Goal: Information Seeking & Learning: Learn about a topic

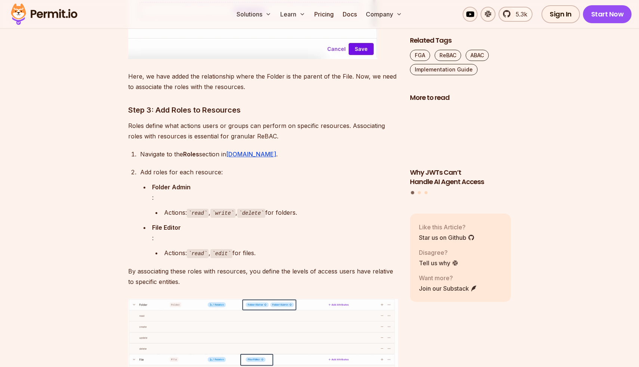
scroll to position [5978, 0]
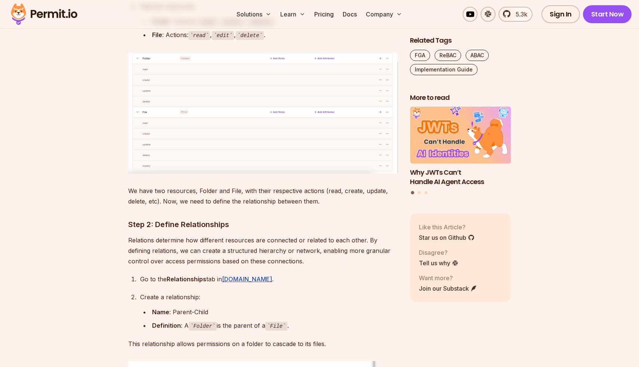
scroll to position [5609, 0]
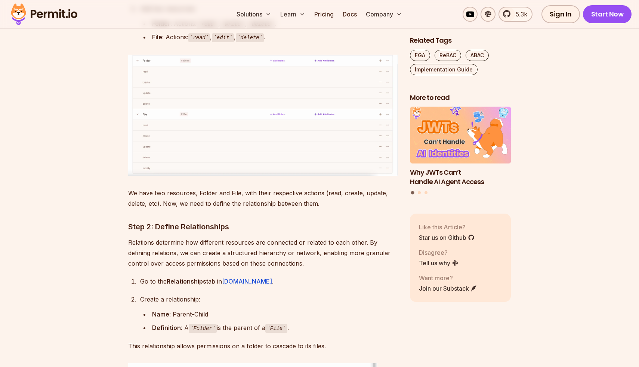
click at [211, 268] on p "Relations determine how different resources are connected or related to each ot…" at bounding box center [263, 252] width 270 height 31
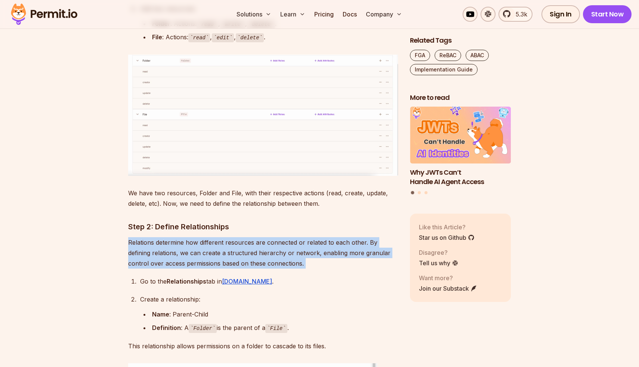
click at [211, 268] on p "Relations determine how different resources are connected or related to each ot…" at bounding box center [263, 252] width 270 height 31
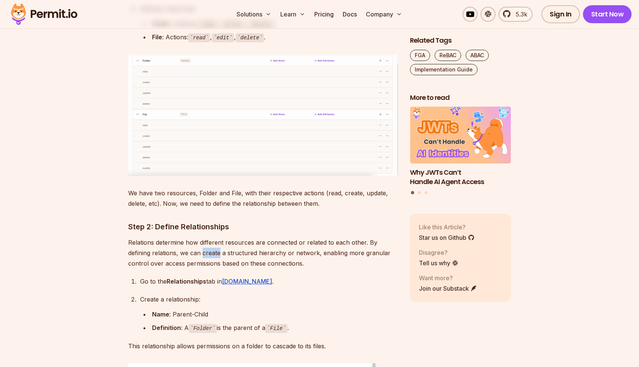
click at [211, 268] on p "Relations determine how different resources are connected or related to each ot…" at bounding box center [263, 252] width 270 height 31
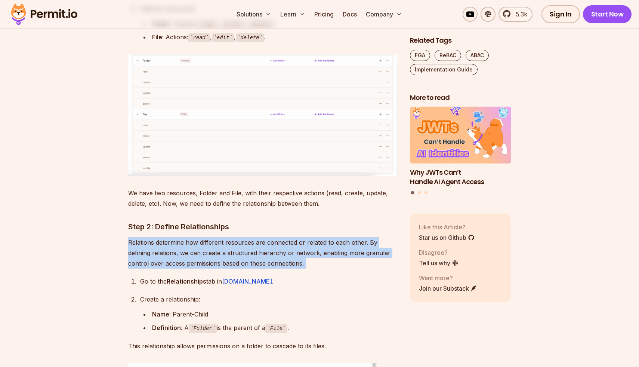
click at [211, 268] on p "Relations determine how different resources are connected or related to each ot…" at bounding box center [263, 252] width 270 height 31
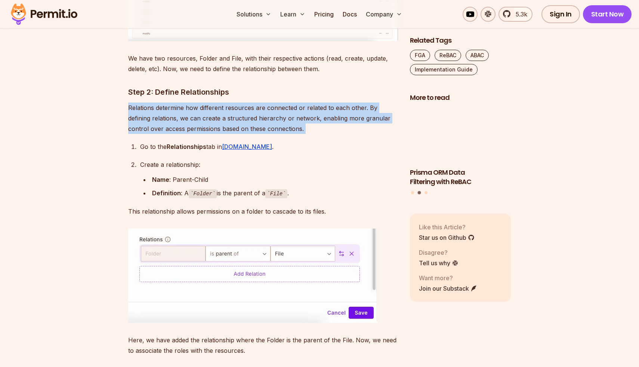
scroll to position [5746, 0]
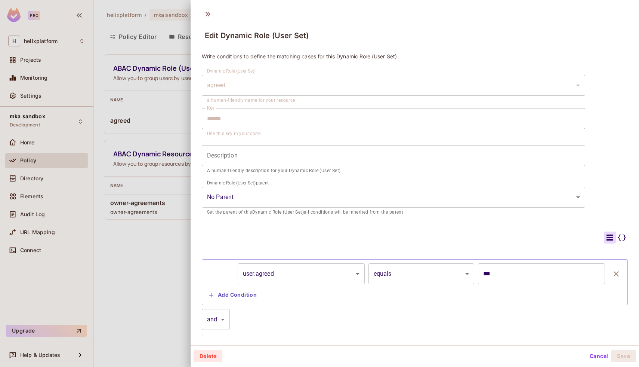
scroll to position [61, 0]
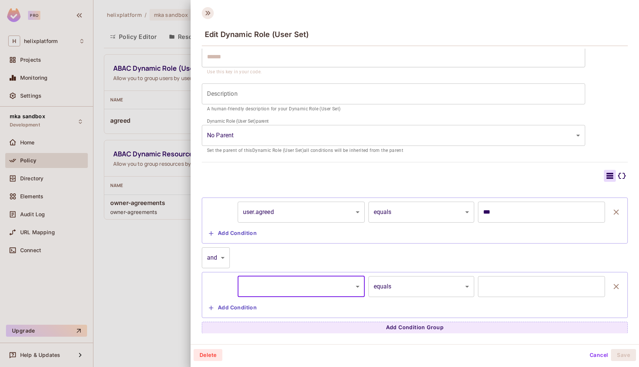
click at [205, 13] on icon at bounding box center [208, 13] width 12 height 12
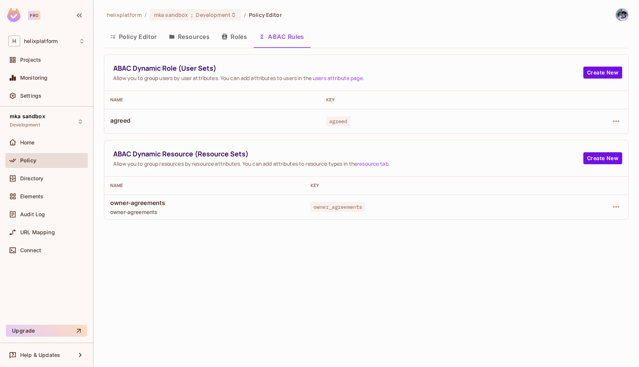
click at [165, 118] on span "agreed" at bounding box center [212, 120] width 204 height 8
click at [39, 178] on span "Directory" at bounding box center [31, 178] width 23 height 6
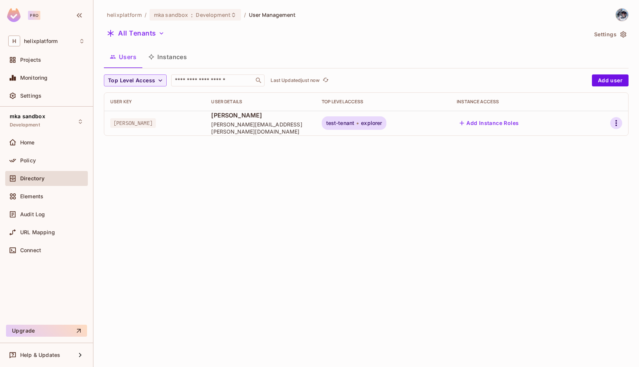
click at [619, 121] on icon "button" at bounding box center [616, 123] width 9 height 9
click at [581, 140] on li "Edit" at bounding box center [582, 140] width 70 height 16
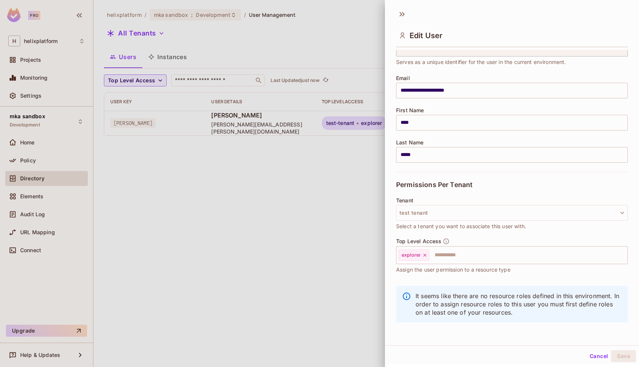
scroll to position [1, 0]
click at [592, 357] on button "Cancel" at bounding box center [599, 355] width 24 height 12
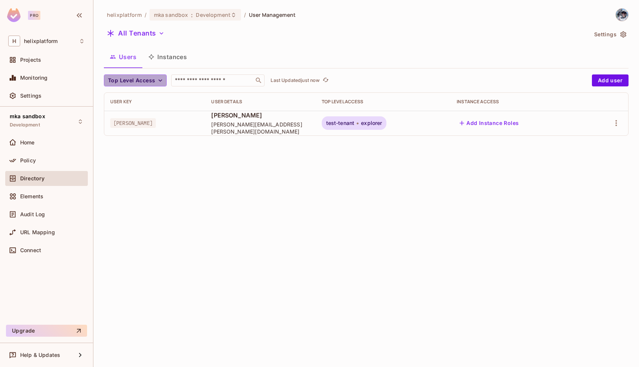
click at [156, 79] on button "Top Level Access" at bounding box center [135, 80] width 63 height 12
click at [167, 54] on div at bounding box center [319, 183] width 639 height 367
click at [175, 60] on button "Instances" at bounding box center [167, 56] width 50 height 19
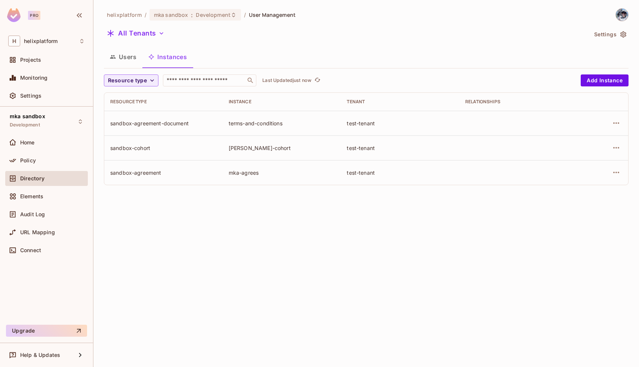
click at [131, 58] on button "Users" at bounding box center [123, 56] width 39 height 19
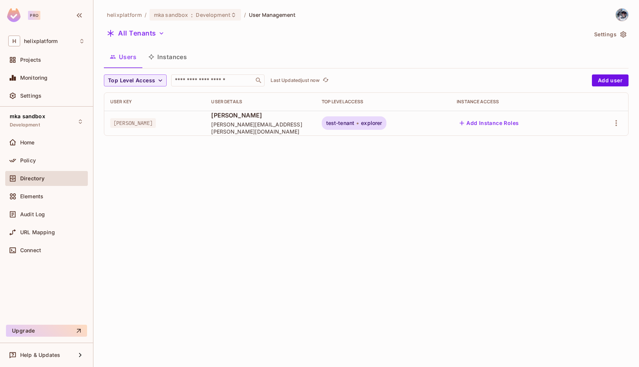
click at [599, 34] on button "Settings" at bounding box center [609, 34] width 37 height 12
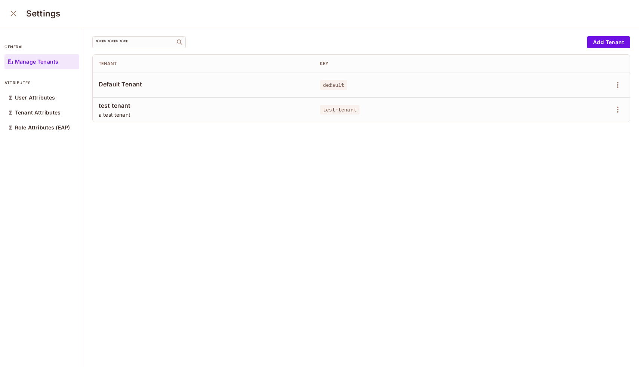
click at [8, 14] on button "close" at bounding box center [13, 13] width 15 height 15
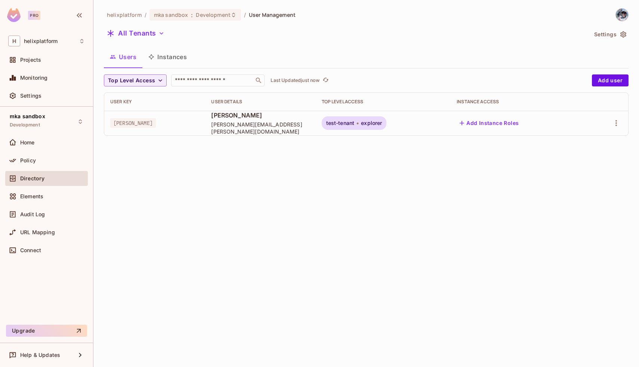
click at [161, 54] on button "Instances" at bounding box center [167, 56] width 50 height 19
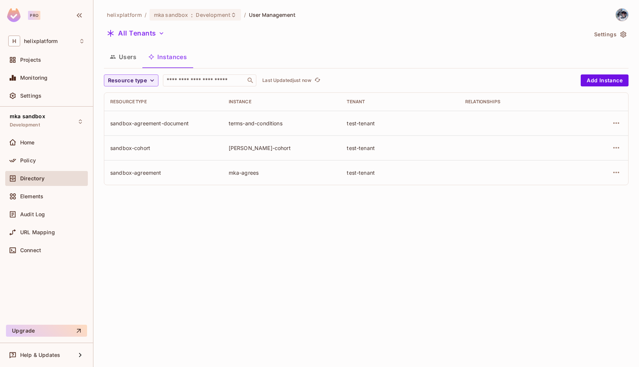
click at [172, 145] on div "sandbox-cohort" at bounding box center [163, 147] width 107 height 7
click at [218, 124] on td "sandbox-agreement-document" at bounding box center [163, 123] width 119 height 25
click at [615, 171] on icon "button" at bounding box center [616, 172] width 9 height 9
click at [579, 204] on div "Edit Attributes" at bounding box center [561, 205] width 37 height 7
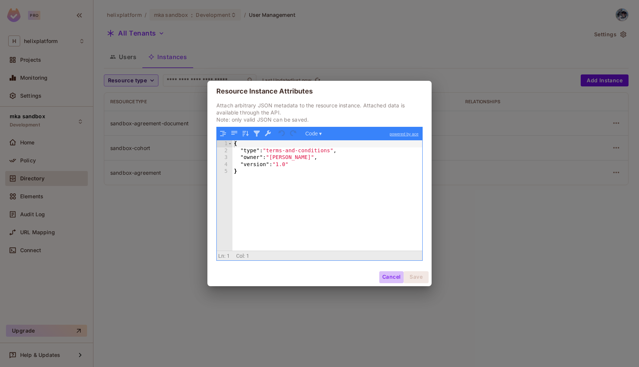
click at [388, 276] on button "Cancel" at bounding box center [391, 277] width 24 height 12
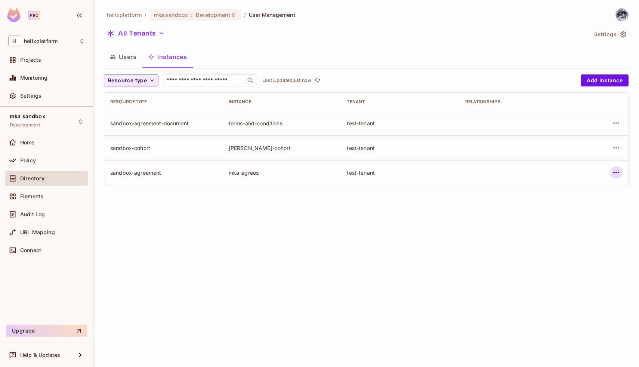
click at [618, 173] on icon "button" at bounding box center [616, 172] width 9 height 9
click at [588, 184] on span "Edit Resource Instance" at bounding box center [572, 190] width 63 height 12
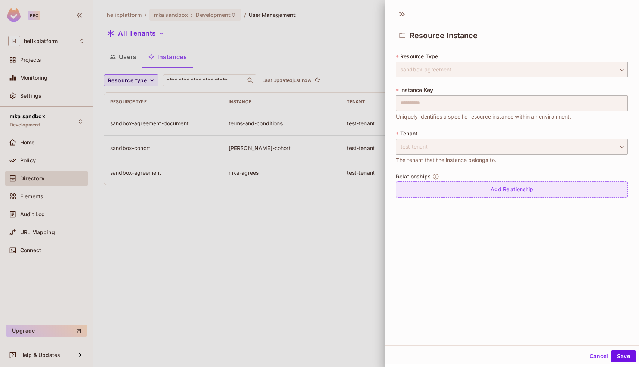
click at [569, 188] on div "Add Relationship" at bounding box center [512, 189] width 232 height 16
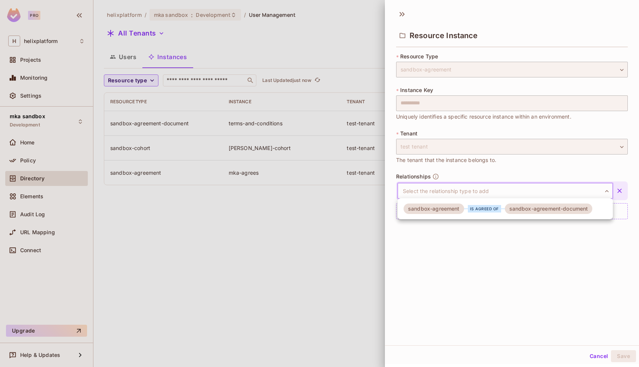
click at [531, 194] on body "**********" at bounding box center [319, 183] width 639 height 367
click at [451, 254] on div at bounding box center [319, 183] width 639 height 367
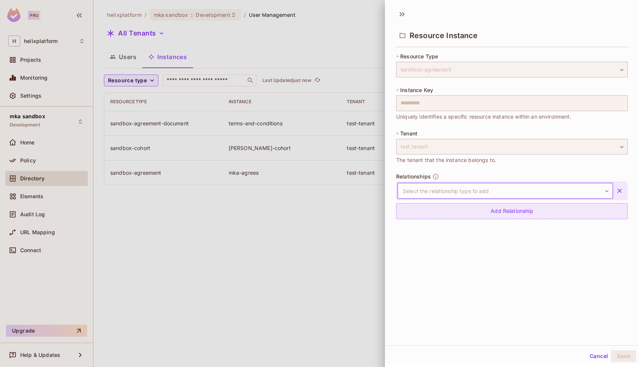
click at [498, 213] on div "Add Relationship" at bounding box center [512, 211] width 232 height 16
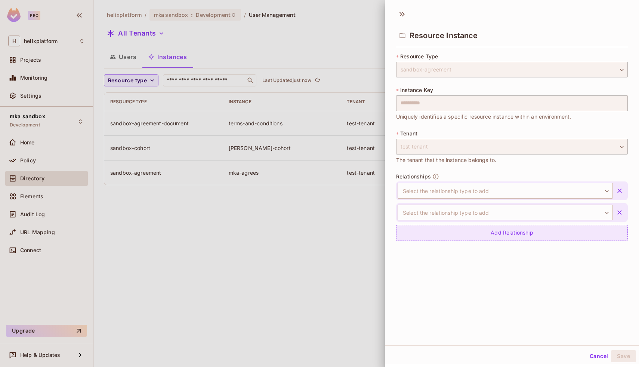
click at [498, 213] on body "**********" at bounding box center [319, 183] width 639 height 367
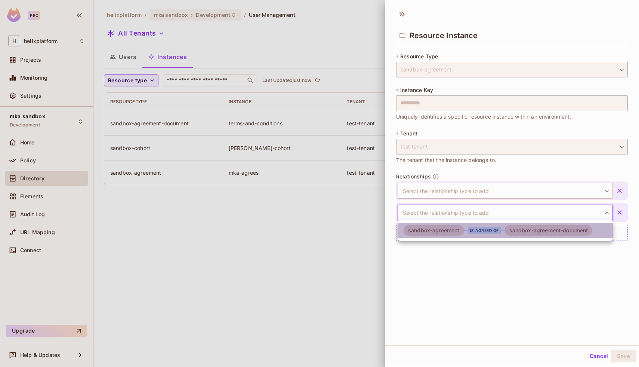
click at [471, 228] on div "is agreed of" at bounding box center [484, 230] width 33 height 7
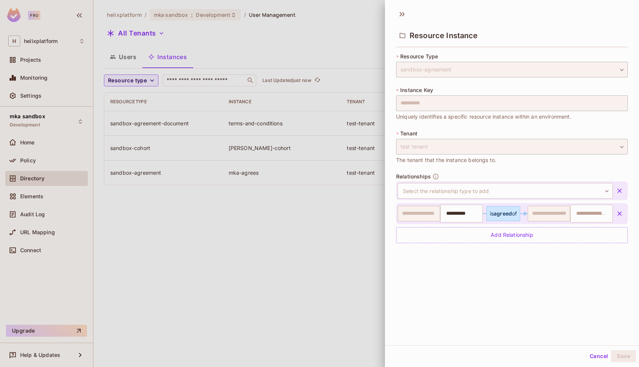
click at [508, 215] on span "agreed" at bounding box center [503, 213] width 18 height 6
click at [465, 216] on input "**********" at bounding box center [461, 213] width 38 height 15
click at [434, 255] on div "**********" at bounding box center [512, 175] width 254 height 340
click at [597, 356] on button "Cancel" at bounding box center [599, 356] width 24 height 12
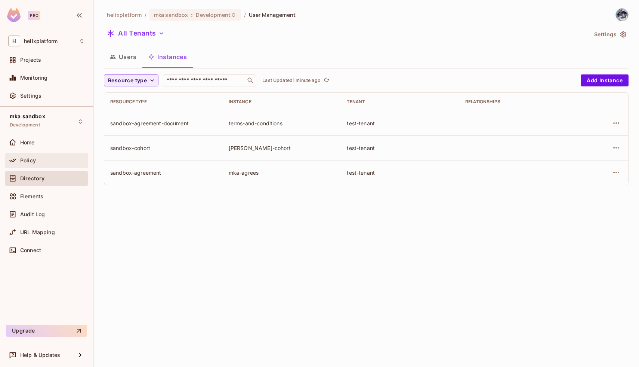
click at [32, 157] on span "Policy" at bounding box center [28, 160] width 16 height 6
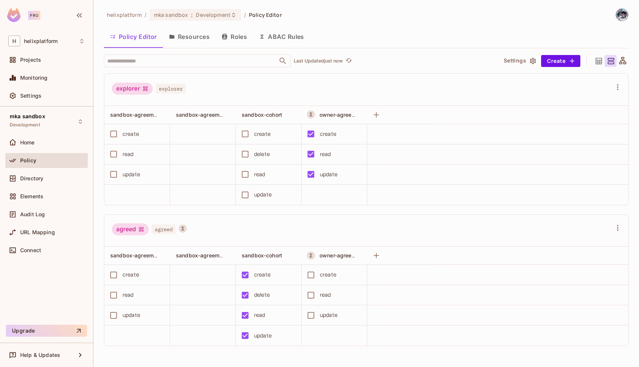
click at [187, 37] on button "Resources" at bounding box center [189, 36] width 53 height 19
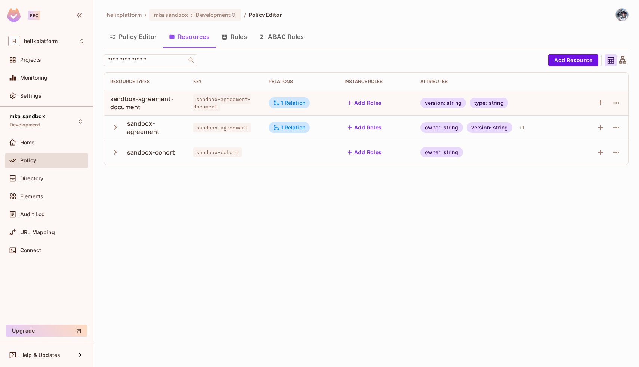
click at [238, 33] on button "Roles" at bounding box center [234, 36] width 37 height 19
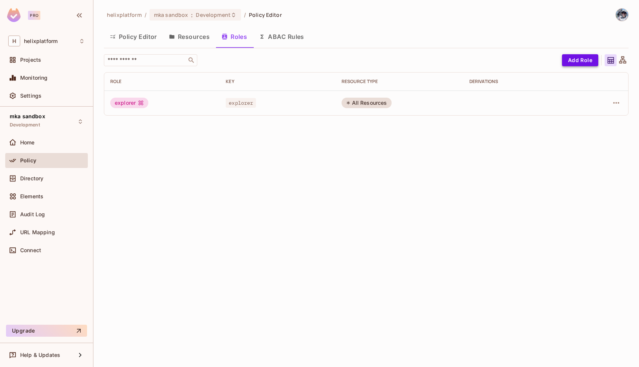
click at [585, 59] on button "Add Role" at bounding box center [580, 60] width 36 height 12
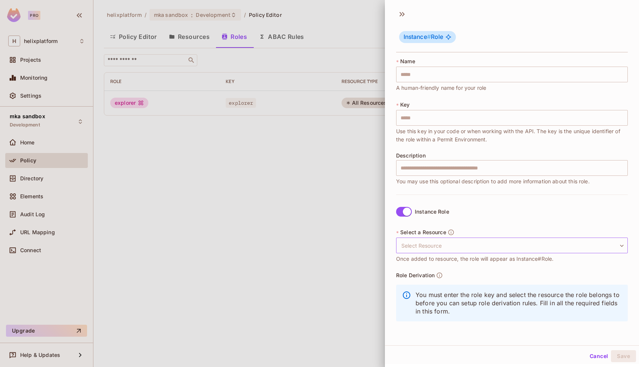
click at [413, 242] on body "Pro H helixplatform Projects Monitoring Settings mka sandbox Development Home P…" at bounding box center [319, 183] width 639 height 367
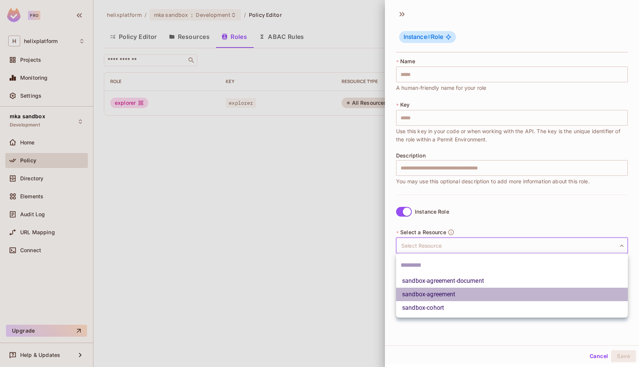
click at [413, 297] on li "sandbox-agreement" at bounding box center [512, 294] width 232 height 13
type input "**********"
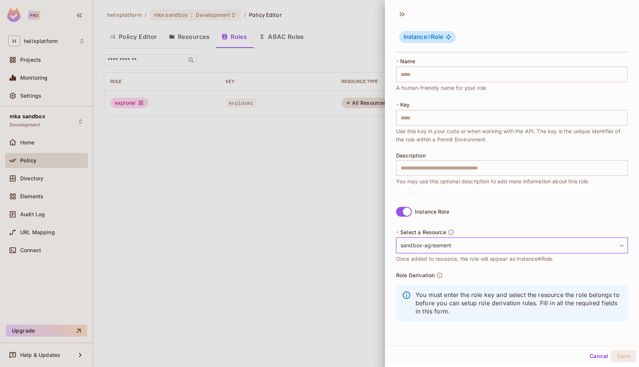
scroll to position [1, 0]
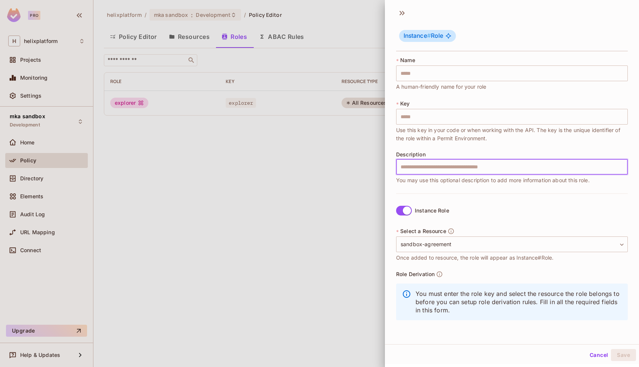
click at [418, 165] on input "text" at bounding box center [512, 167] width 232 height 16
click at [419, 111] on input "text" at bounding box center [512, 117] width 232 height 16
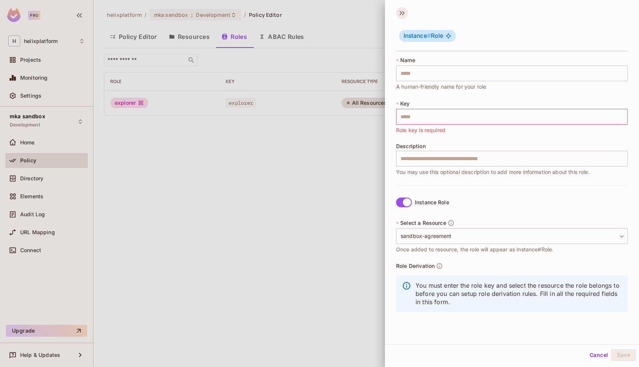
click at [401, 13] on icon at bounding box center [401, 13] width 3 height 4
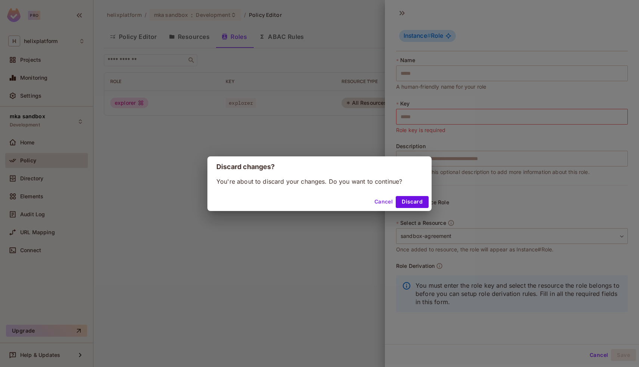
click at [417, 212] on div "Discard changes? You're about to discard your changes. Do you want to continue?…" at bounding box center [319, 183] width 639 height 367
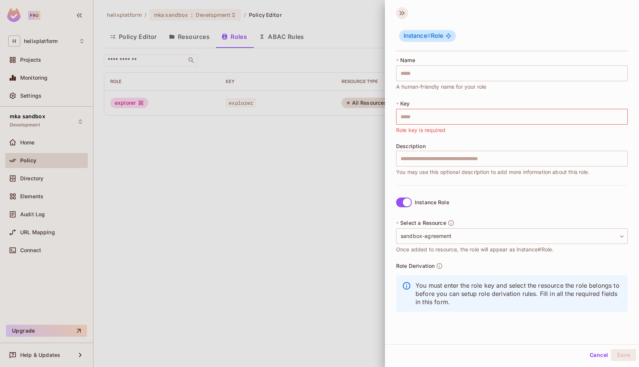
click at [403, 15] on icon at bounding box center [402, 13] width 12 height 12
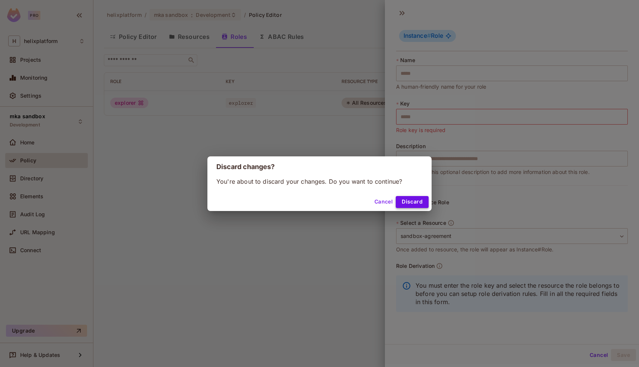
click at [409, 202] on button "Discard" at bounding box center [412, 202] width 33 height 12
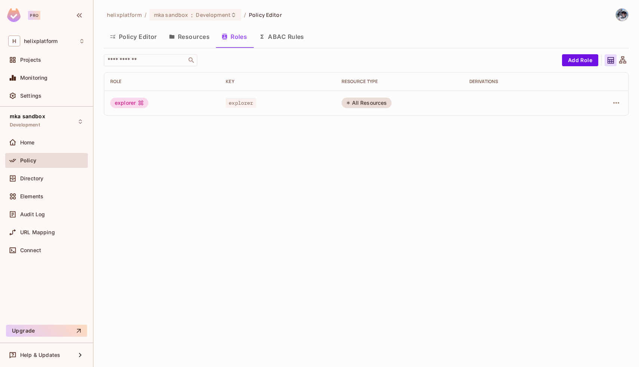
click at [275, 37] on button "ABAC Rules" at bounding box center [281, 36] width 57 height 19
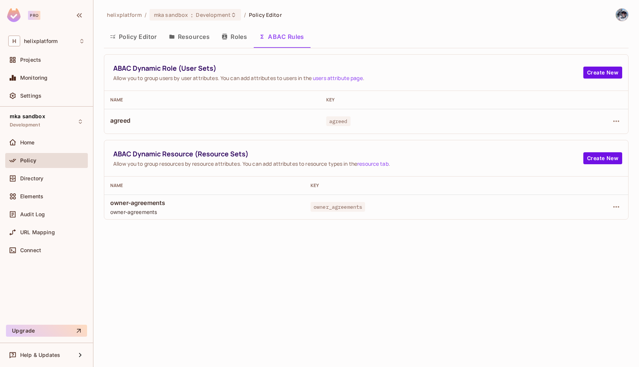
click at [205, 29] on button "Resources" at bounding box center [189, 36] width 53 height 19
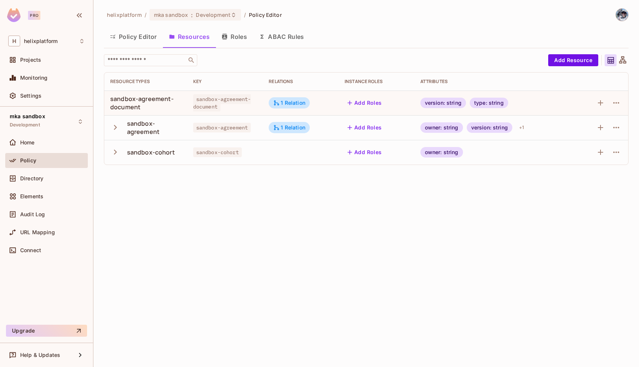
click at [113, 129] on icon "button" at bounding box center [115, 127] width 10 height 10
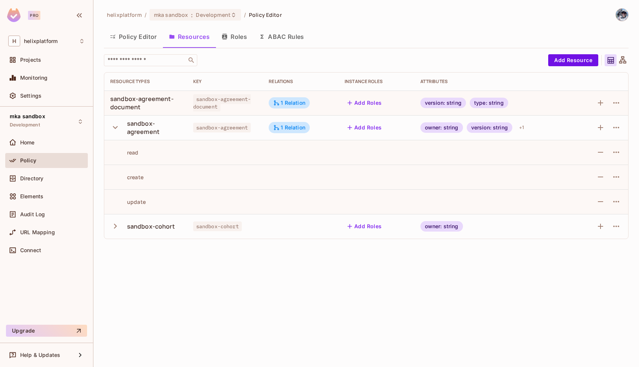
click at [113, 129] on icon "button" at bounding box center [115, 127] width 10 height 10
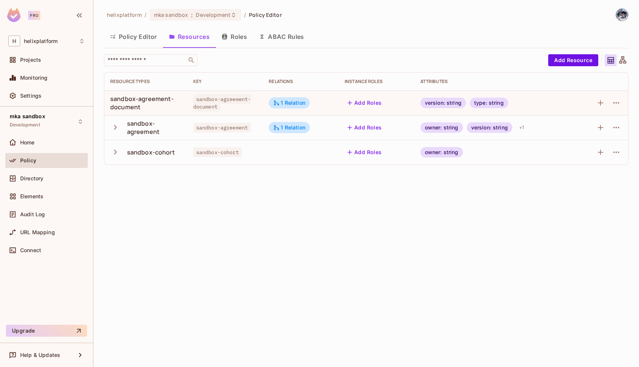
click at [624, 125] on td at bounding box center [601, 127] width 53 height 25
click at [617, 125] on icon "button" at bounding box center [616, 127] width 9 height 9
click at [598, 151] on li "Edit Resource" at bounding box center [579, 157] width 71 height 16
click at [617, 127] on icon "button" at bounding box center [617, 127] width 6 height 1
click at [581, 159] on div "Edit Resource" at bounding box center [582, 156] width 35 height 7
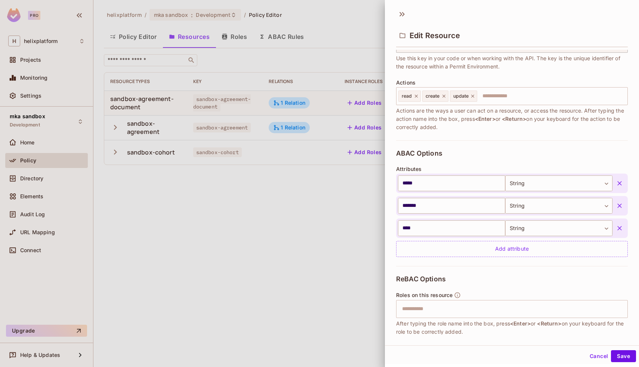
scroll to position [133, 0]
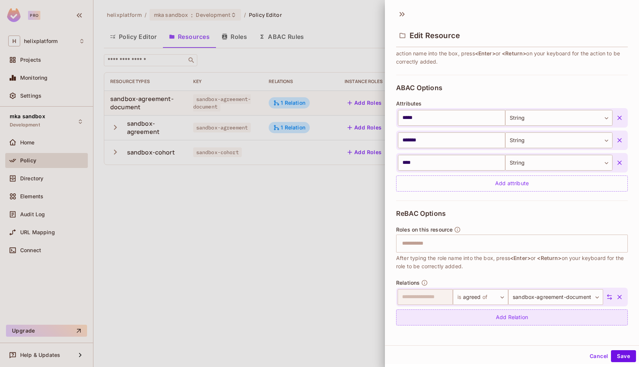
click at [524, 317] on div "Add Relation" at bounding box center [512, 317] width 232 height 16
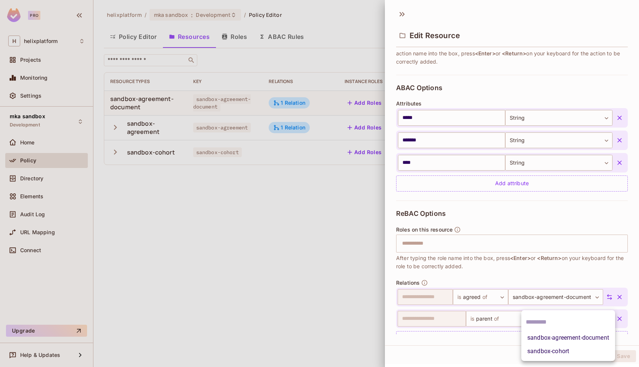
click at [546, 320] on body "**********" at bounding box center [319, 183] width 639 height 367
click at [531, 263] on div at bounding box center [319, 183] width 639 height 367
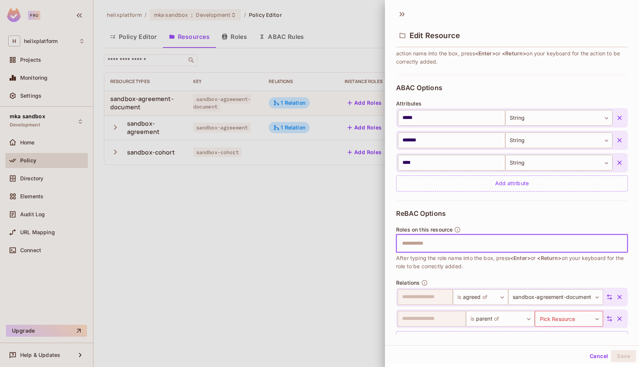
click at [486, 243] on input "text" at bounding box center [511, 243] width 227 height 15
click at [594, 353] on button "Cancel" at bounding box center [599, 356] width 24 height 12
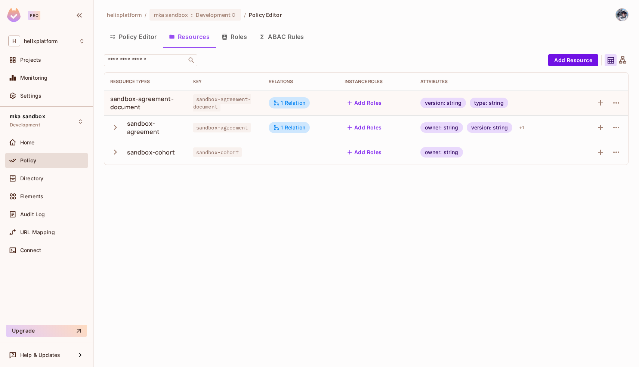
click at [239, 39] on button "Roles" at bounding box center [234, 36] width 37 height 19
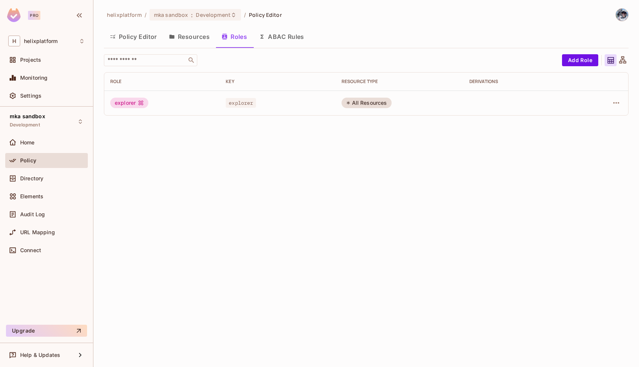
click at [275, 41] on button "ABAC Rules" at bounding box center [281, 36] width 57 height 19
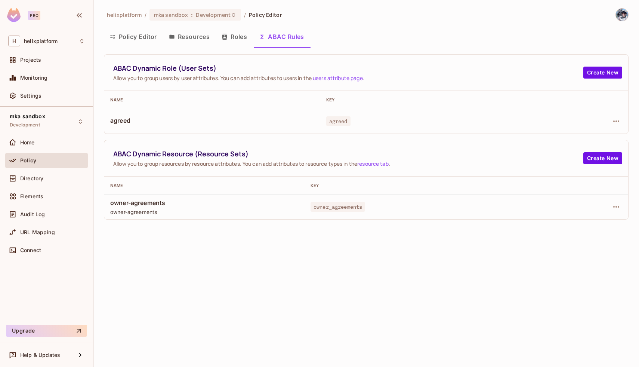
click at [130, 34] on button "Policy Editor" at bounding box center [133, 36] width 59 height 19
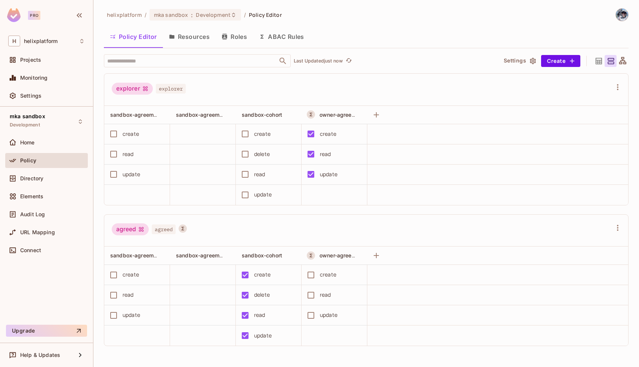
click at [519, 62] on button "Settings" at bounding box center [519, 61] width 37 height 12
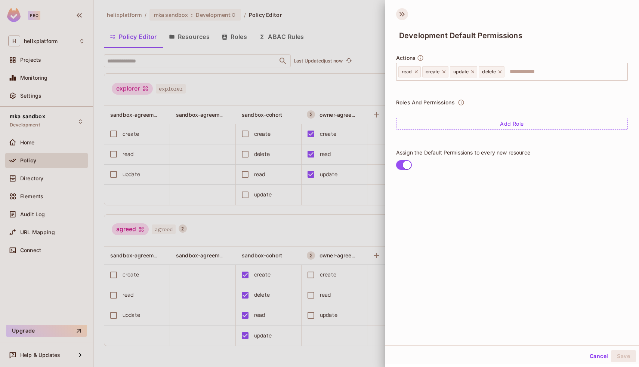
click at [402, 13] on icon at bounding box center [402, 14] width 12 height 12
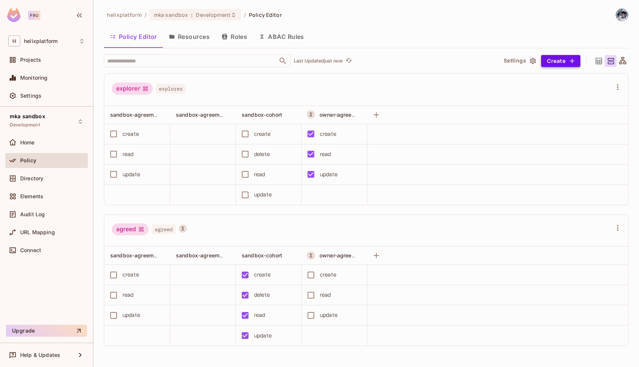
click at [557, 60] on button "Create" at bounding box center [560, 61] width 39 height 12
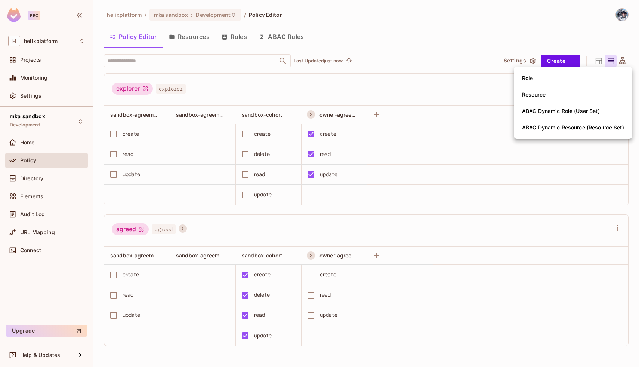
click at [480, 71] on div at bounding box center [319, 183] width 639 height 367
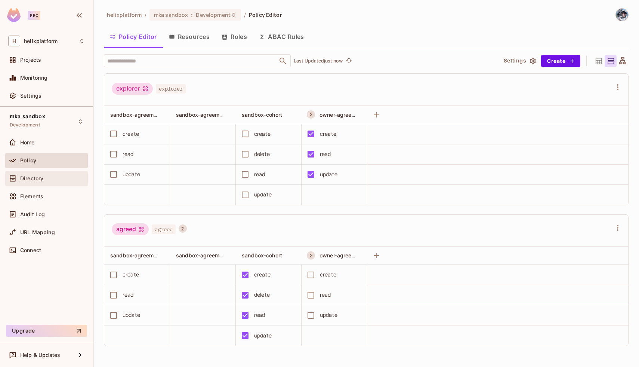
click at [25, 183] on div "Directory" at bounding box center [46, 178] width 83 height 15
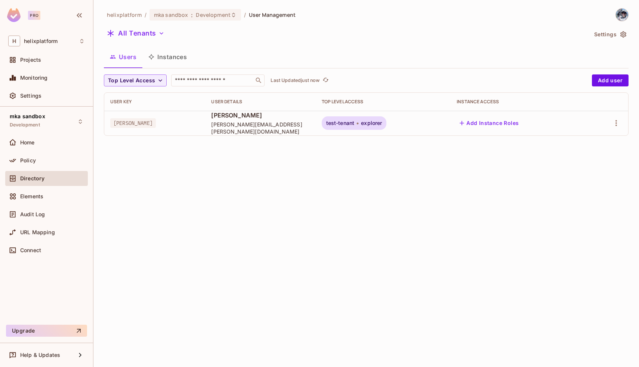
click at [170, 60] on button "Instances" at bounding box center [167, 56] width 50 height 19
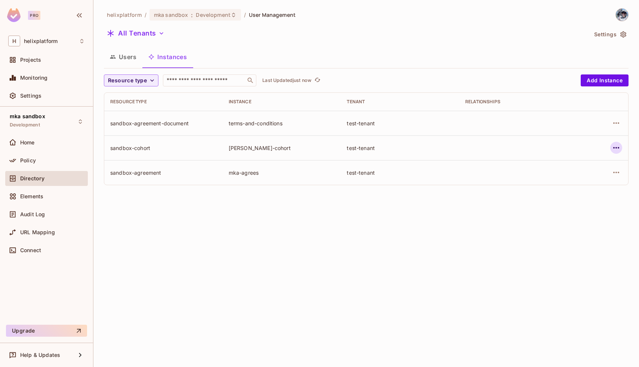
click at [615, 148] on icon "button" at bounding box center [616, 147] width 9 height 9
click at [570, 165] on div "Edit Resource Instance" at bounding box center [572, 164] width 58 height 7
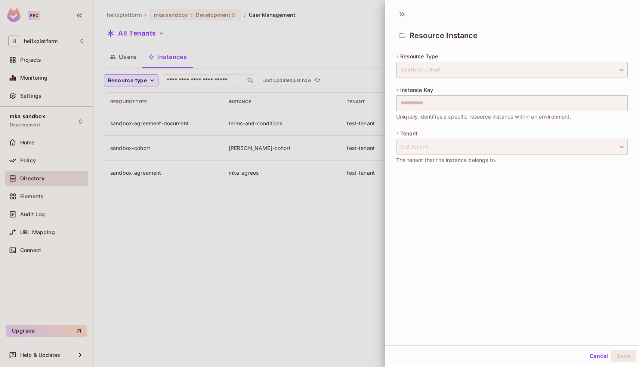
click at [469, 148] on div "test tenant" at bounding box center [512, 147] width 232 height 16
click at [599, 355] on button "Cancel" at bounding box center [599, 356] width 24 height 12
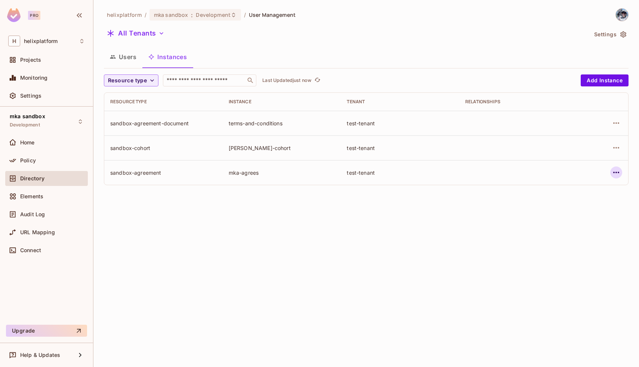
click at [617, 172] on icon "button" at bounding box center [617, 172] width 6 height 1
click at [578, 208] on div "Edit Attributes" at bounding box center [561, 205] width 37 height 7
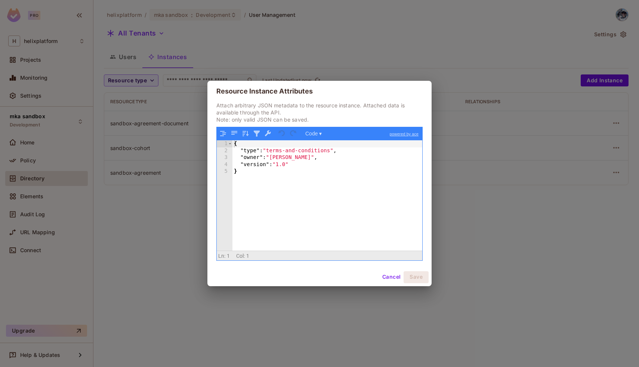
click at [391, 282] on button "Cancel" at bounding box center [391, 277] width 24 height 12
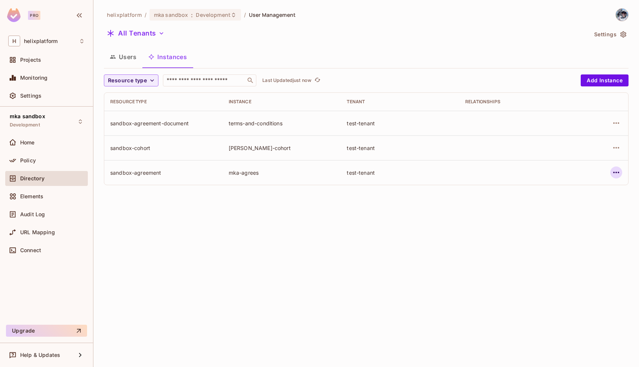
click at [618, 170] on icon "button" at bounding box center [616, 172] width 9 height 9
click at [578, 184] on span "Edit Resource Instance" at bounding box center [572, 190] width 63 height 12
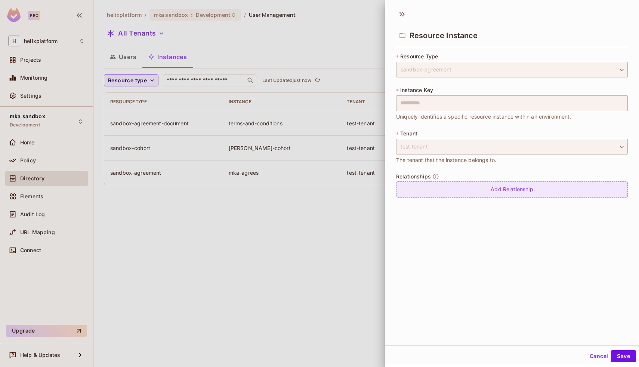
click at [443, 190] on div "Add Relationship" at bounding box center [512, 189] width 232 height 16
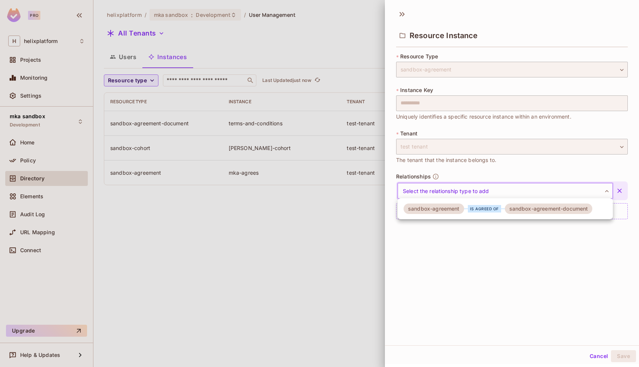
click at [468, 187] on body "**********" at bounding box center [319, 183] width 639 height 367
click at [474, 265] on div at bounding box center [319, 183] width 639 height 367
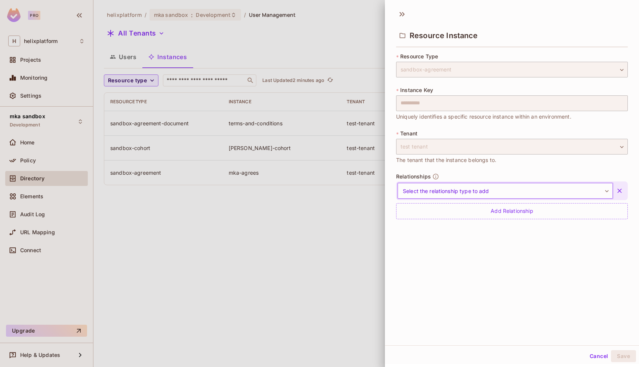
click at [566, 193] on body "**********" at bounding box center [319, 183] width 639 height 367
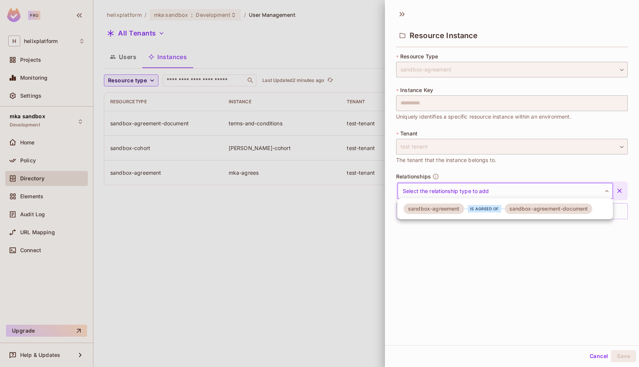
click at [505, 266] on div at bounding box center [319, 183] width 639 height 367
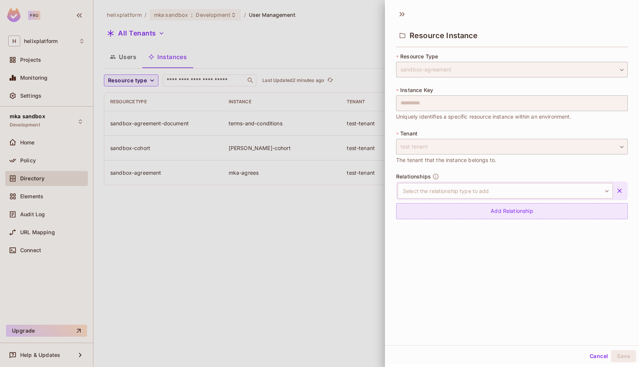
click at [530, 211] on div "Add Relationship" at bounding box center [512, 211] width 232 height 16
click at [523, 216] on body "**********" at bounding box center [319, 183] width 639 height 367
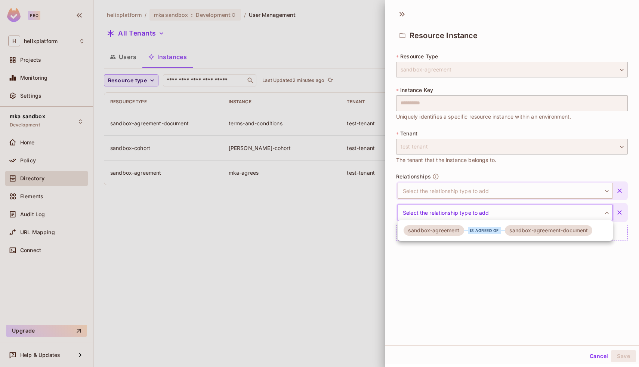
click at [523, 216] on div at bounding box center [319, 183] width 639 height 367
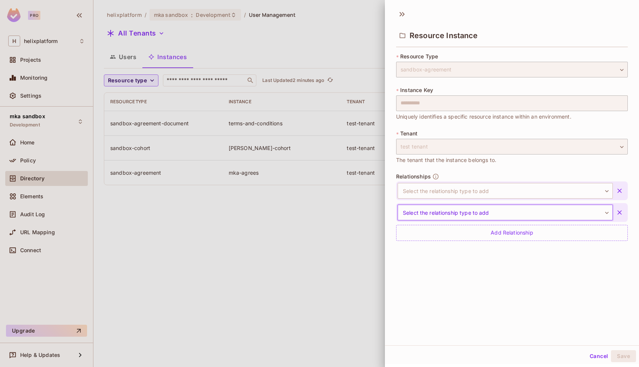
click at [621, 212] on icon "button" at bounding box center [619, 212] width 7 height 7
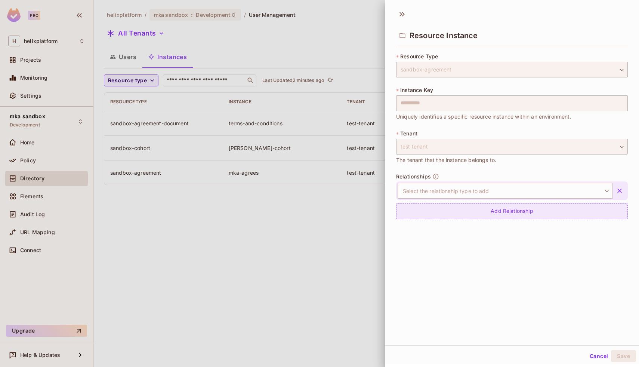
click at [622, 204] on div "Add Relationship" at bounding box center [512, 211] width 232 height 16
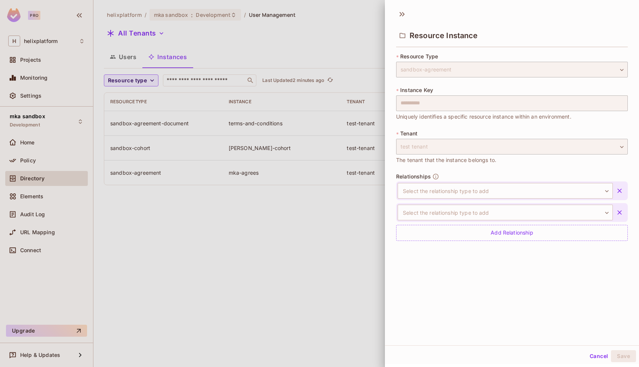
click at [622, 194] on button "button" at bounding box center [619, 190] width 13 height 13
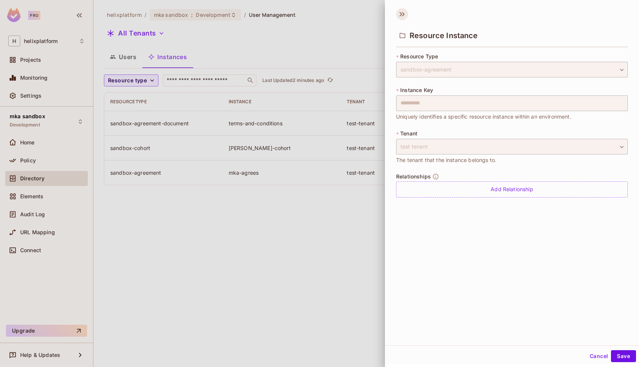
click at [402, 16] on icon at bounding box center [402, 14] width 12 height 12
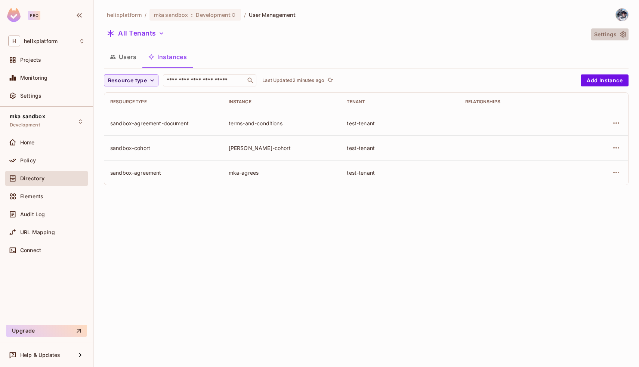
click at [614, 34] on button "Settings" at bounding box center [609, 34] width 37 height 12
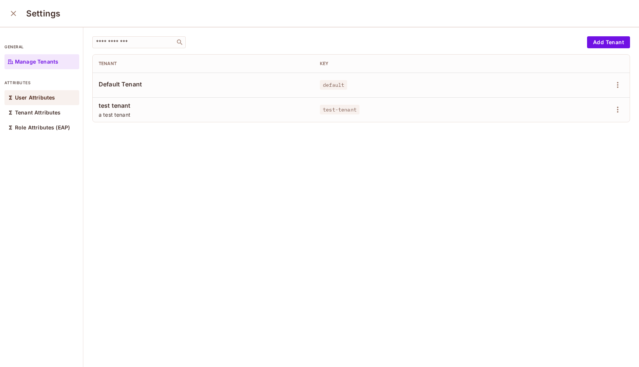
click at [44, 102] on div "User Attributes" at bounding box center [41, 97] width 75 height 15
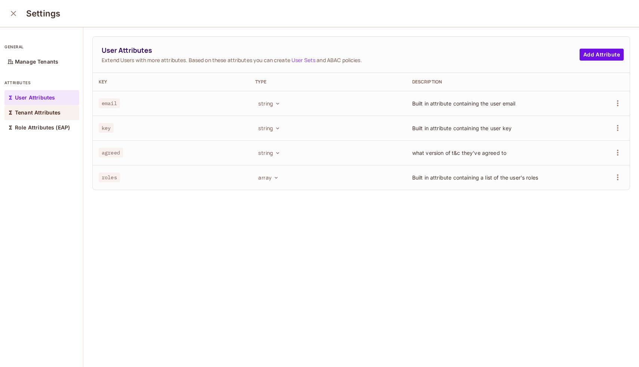
click at [33, 112] on p "Tenant Attributes" at bounding box center [38, 113] width 46 height 6
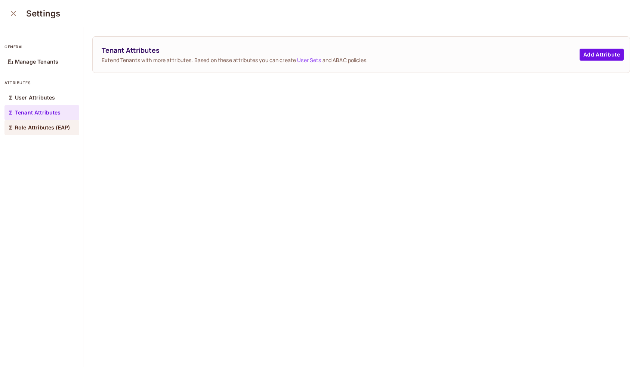
click at [33, 125] on p "Role Attributes (EAP)" at bounding box center [42, 128] width 55 height 6
click at [12, 18] on icon "close" at bounding box center [13, 13] width 9 height 9
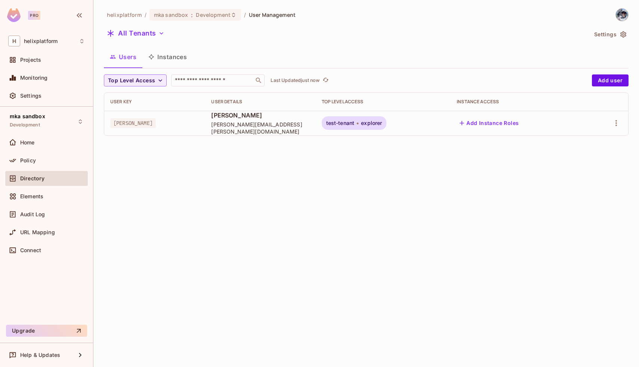
click at [168, 56] on button "Instances" at bounding box center [167, 56] width 50 height 19
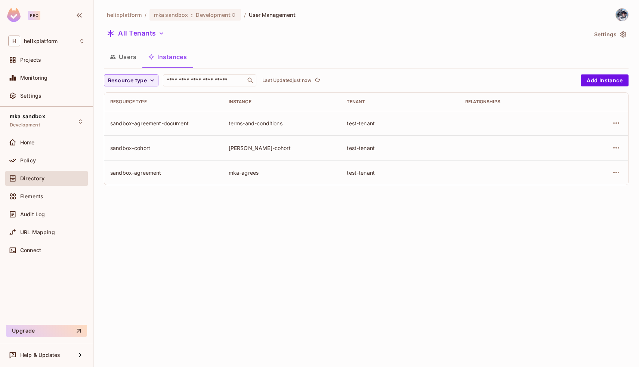
click at [224, 127] on td "terms-and-conditions" at bounding box center [282, 123] width 119 height 25
click at [615, 126] on icon "button" at bounding box center [616, 123] width 9 height 9
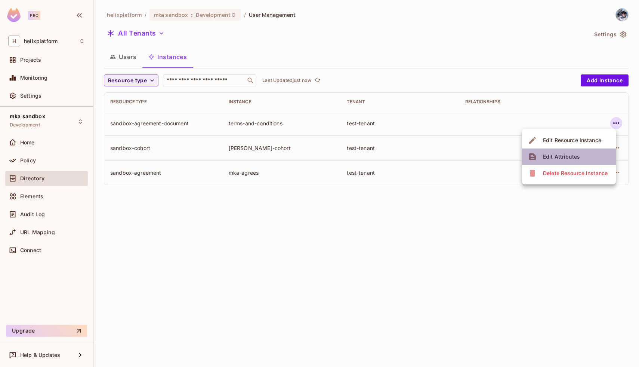
click at [592, 153] on li "Edit Attributes" at bounding box center [569, 156] width 94 height 16
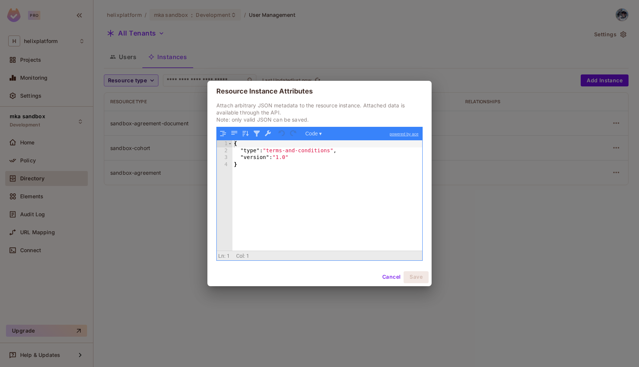
click at [391, 276] on button "Cancel" at bounding box center [391, 277] width 24 height 12
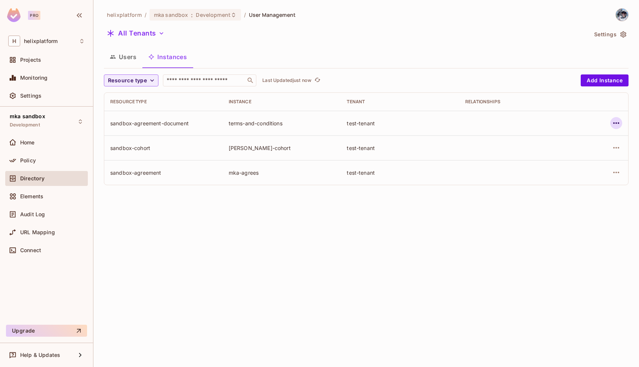
click at [616, 123] on icon "button" at bounding box center [617, 122] width 6 height 1
click at [430, 258] on div at bounding box center [319, 183] width 639 height 367
click at [31, 163] on span "Policy" at bounding box center [28, 160] width 16 height 6
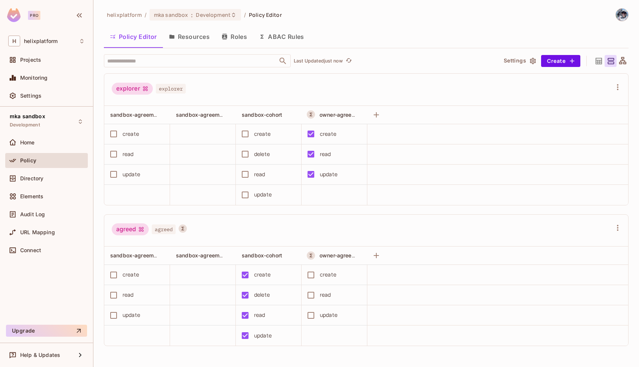
click at [193, 41] on button "Resources" at bounding box center [189, 36] width 53 height 19
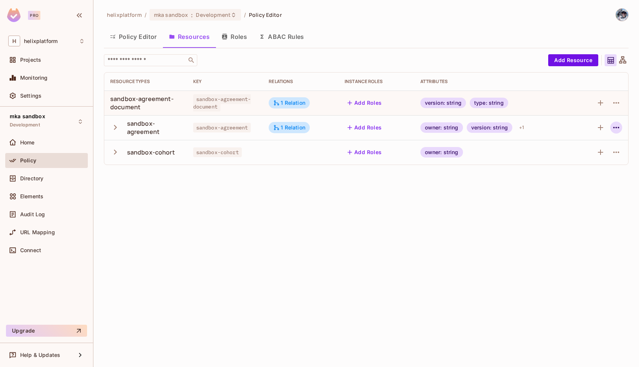
click at [619, 128] on icon "button" at bounding box center [616, 127] width 9 height 9
click at [588, 159] on div "Edit Resource" at bounding box center [582, 156] width 35 height 7
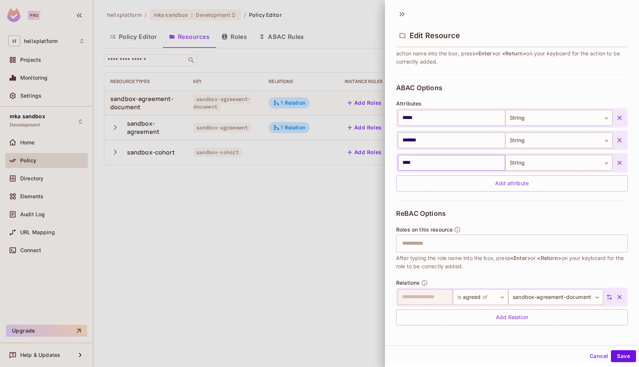
scroll to position [1, 0]
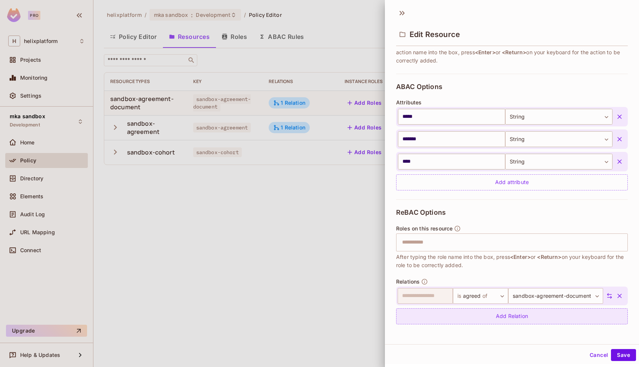
click at [523, 319] on div "Add Relation" at bounding box center [512, 316] width 232 height 16
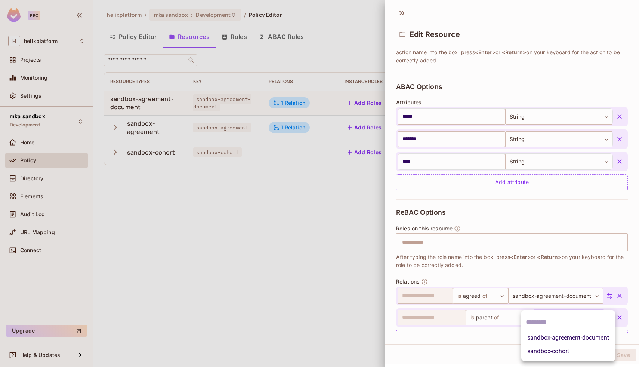
click at [564, 313] on body "**********" at bounding box center [319, 183] width 639 height 367
click at [557, 253] on div at bounding box center [319, 183] width 639 height 367
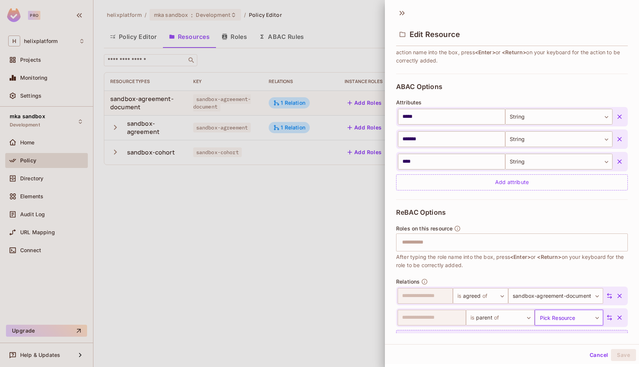
scroll to position [155, 0]
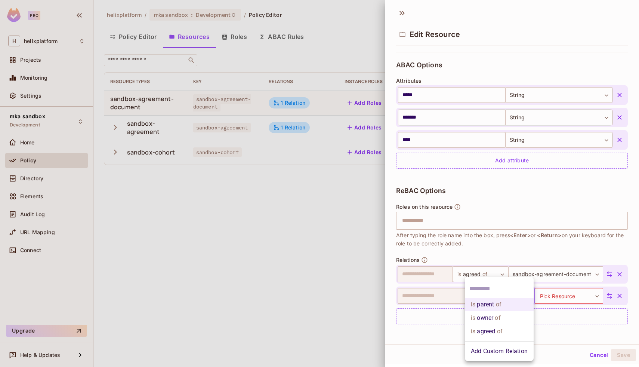
click at [501, 298] on body "**********" at bounding box center [319, 183] width 639 height 367
click at [524, 247] on div at bounding box center [319, 183] width 639 height 367
click at [405, 15] on icon at bounding box center [402, 13] width 12 height 12
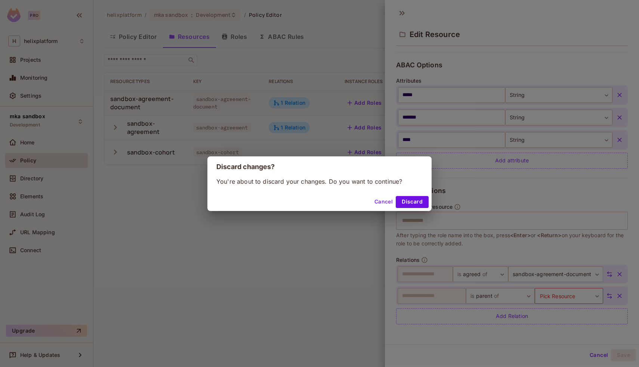
click at [389, 202] on button "Cancel" at bounding box center [384, 202] width 24 height 12
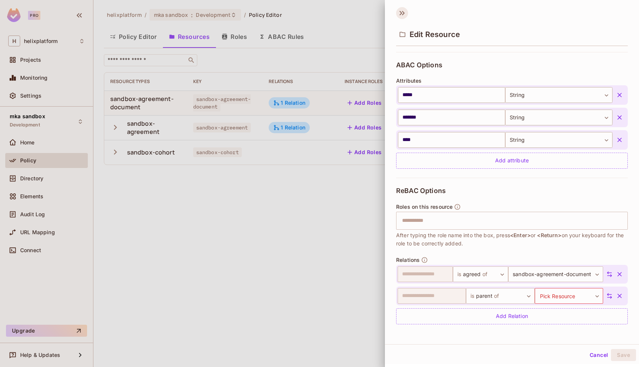
click at [405, 13] on icon at bounding box center [402, 13] width 12 height 12
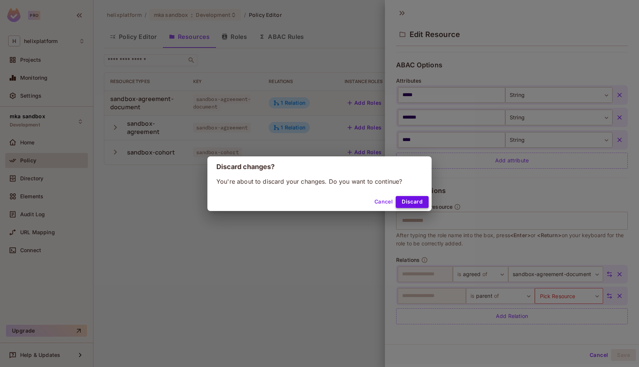
click at [413, 203] on button "Discard" at bounding box center [412, 202] width 33 height 12
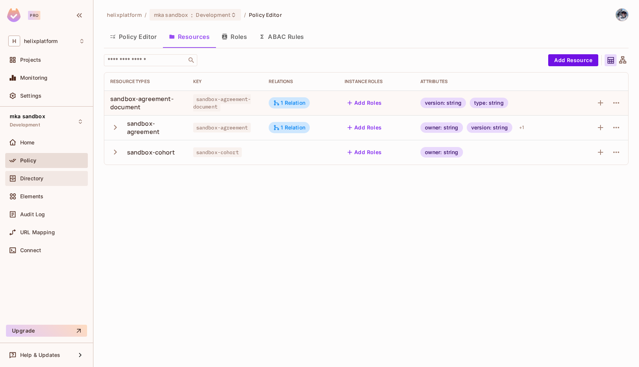
click at [37, 179] on span "Directory" at bounding box center [31, 178] width 23 height 6
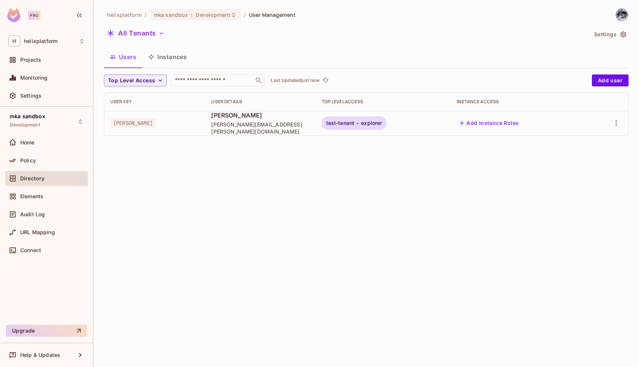
click at [149, 60] on button "Instances" at bounding box center [167, 56] width 50 height 19
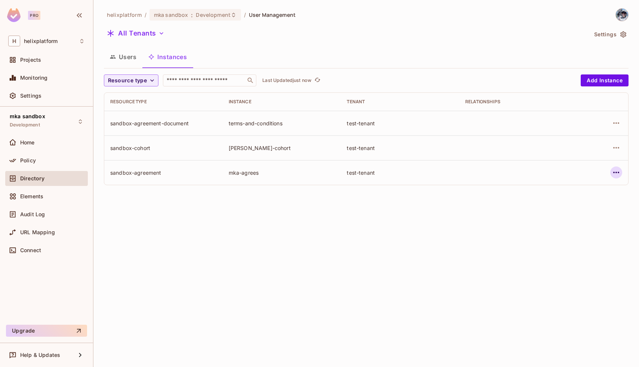
click at [618, 174] on icon "button" at bounding box center [616, 172] width 9 height 9
click at [577, 188] on div "Edit Resource Instance" at bounding box center [572, 189] width 58 height 7
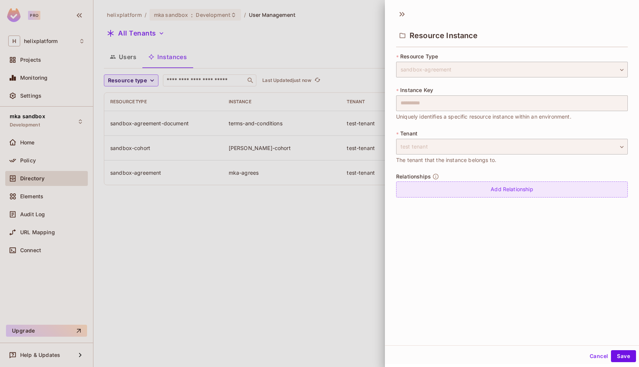
click at [487, 187] on div "Add Relationship" at bounding box center [512, 189] width 232 height 16
click at [485, 194] on body "**********" at bounding box center [319, 183] width 639 height 367
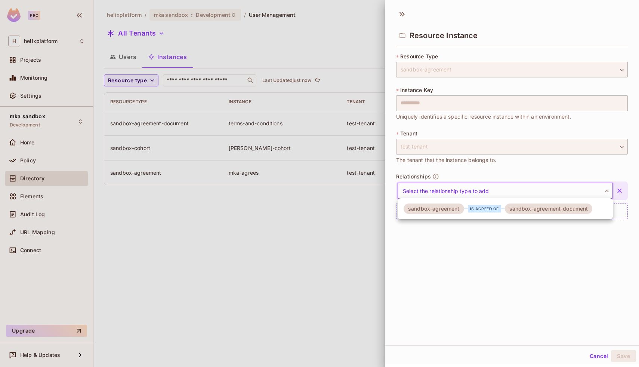
click at [473, 242] on div at bounding box center [319, 183] width 639 height 367
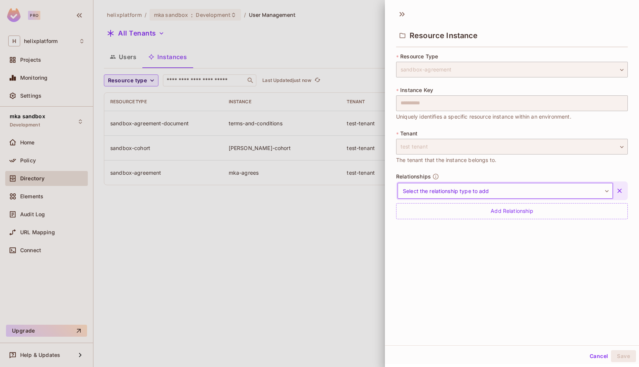
click at [588, 357] on button "Cancel" at bounding box center [599, 356] width 24 height 12
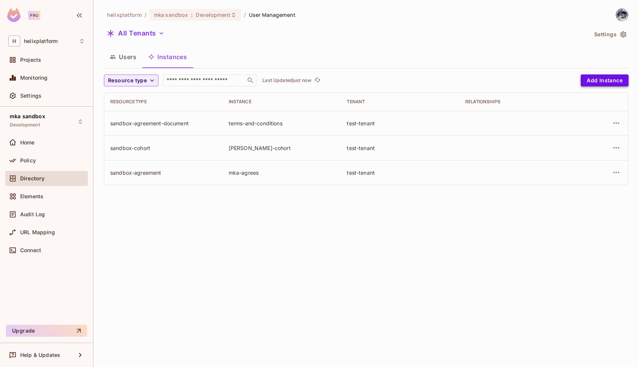
click at [594, 80] on button "Add Instance" at bounding box center [605, 80] width 48 height 12
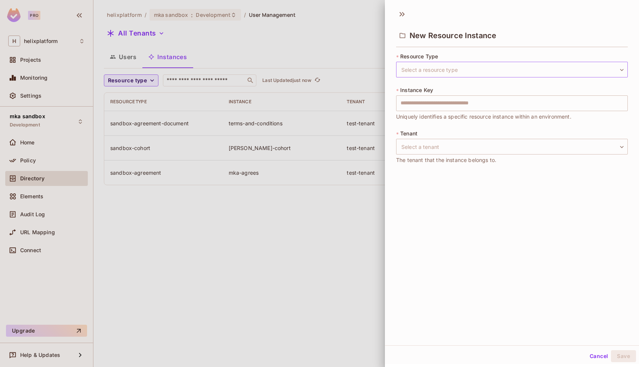
click at [504, 69] on body "Pro H helixplatform Projects Monitoring Settings mka sandbox Development Home P…" at bounding box center [319, 183] width 639 height 367
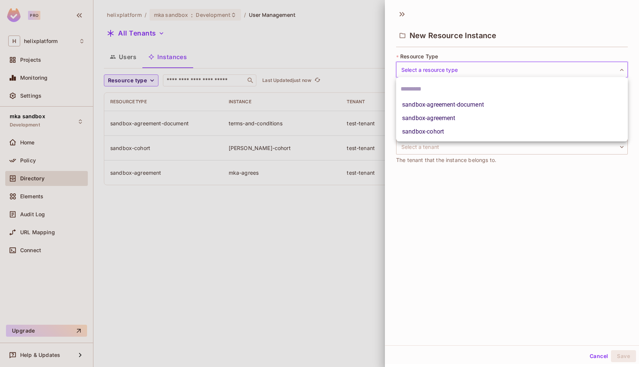
click at [504, 49] on div at bounding box center [319, 183] width 639 height 367
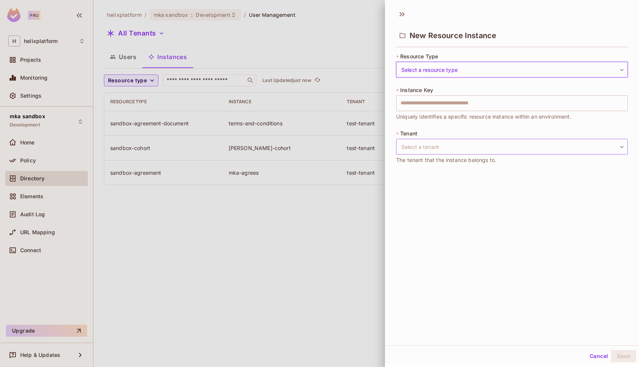
click at [440, 150] on body "Pro H helixplatform Projects Monitoring Settings mka sandbox Development Home P…" at bounding box center [319, 183] width 639 height 367
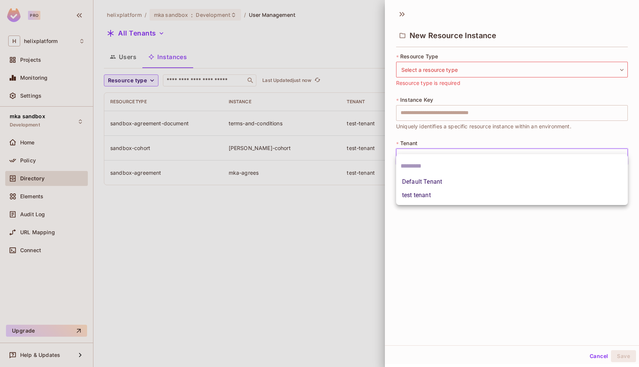
click at [439, 131] on div at bounding box center [319, 183] width 639 height 367
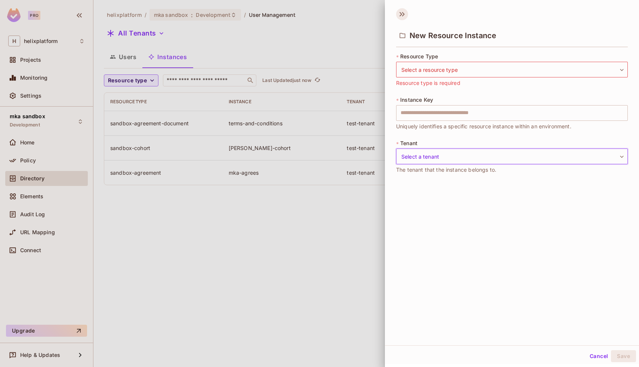
click at [401, 14] on icon at bounding box center [402, 14] width 12 height 12
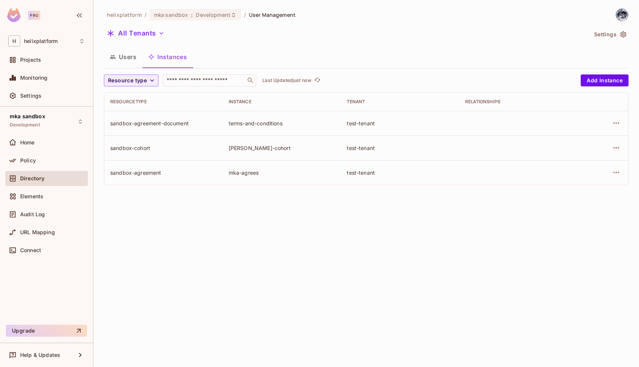
click at [624, 170] on td at bounding box center [603, 172] width 50 height 25
click at [617, 173] on icon "button" at bounding box center [616, 172] width 9 height 9
click at [389, 270] on div at bounding box center [319, 183] width 639 height 367
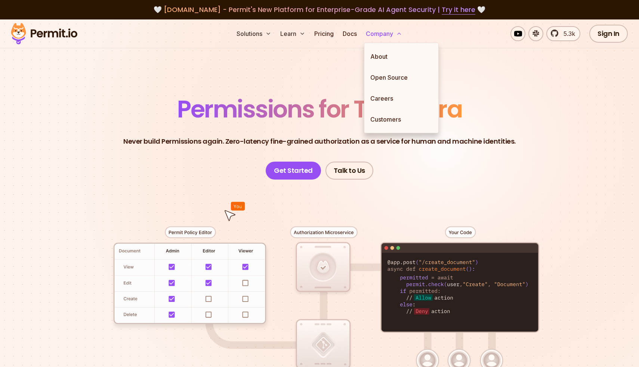
click at [385, 30] on button "Company" at bounding box center [384, 33] width 42 height 15
click at [379, 99] on link "Careers" at bounding box center [402, 98] width 74 height 21
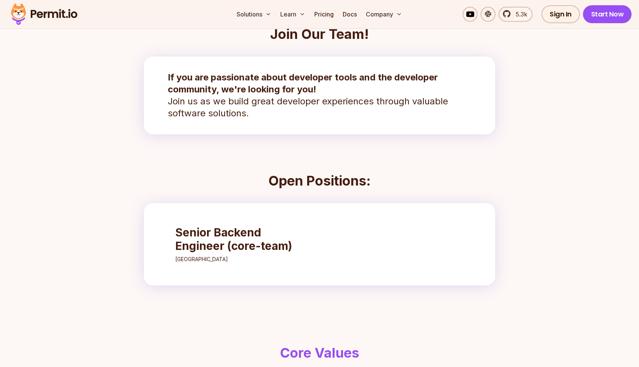
scroll to position [210, 0]
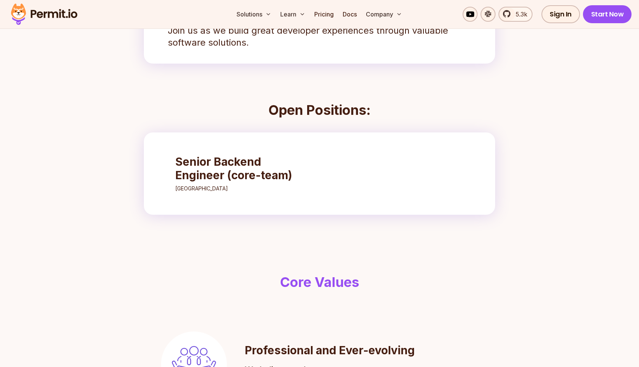
click at [231, 174] on h3 "Senior Backend Engineer (core-team)" at bounding box center [241, 168] width 132 height 27
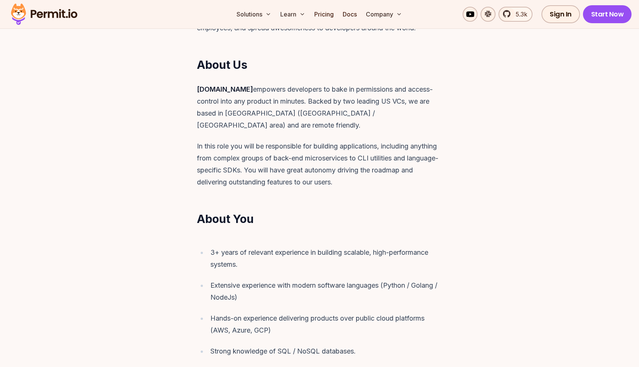
scroll to position [262, 0]
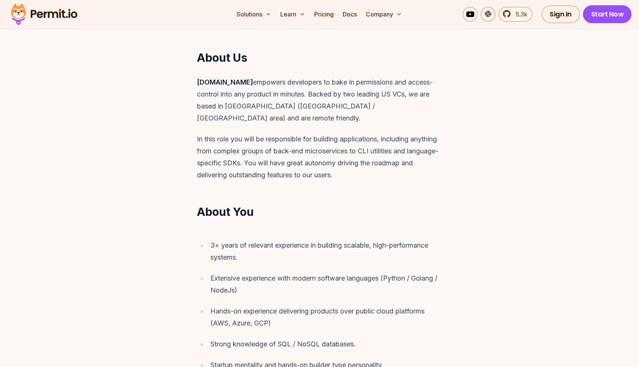
click at [233, 92] on p "[DOMAIN_NAME] empowers developers to bake in permissions and access-control int…" at bounding box center [319, 100] width 245 height 48
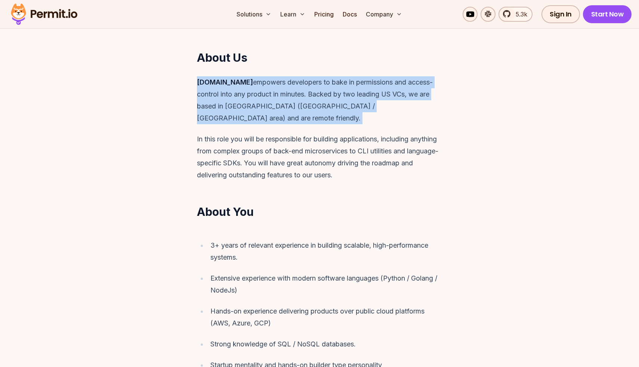
click at [233, 92] on p "[DOMAIN_NAME] empowers developers to bake in permissions and access-control int…" at bounding box center [319, 100] width 245 height 48
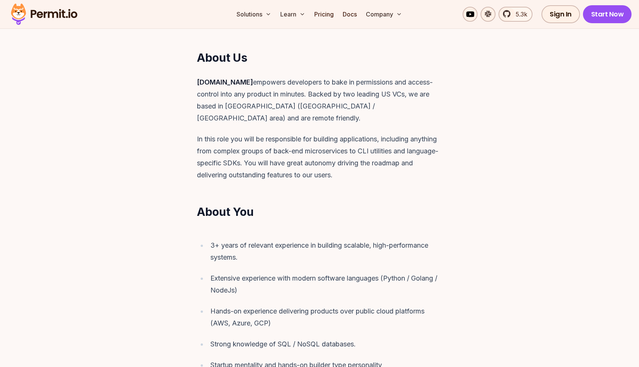
click at [228, 138] on p "In this role you will be responsible for building applications, including anyth…" at bounding box center [319, 157] width 245 height 48
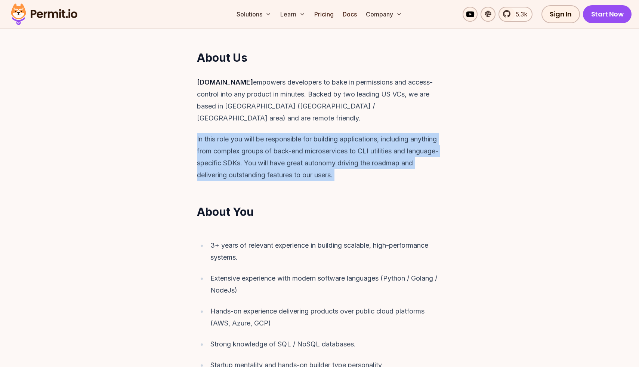
click at [228, 138] on p "In this role you will be responsible for building applications, including anyth…" at bounding box center [319, 157] width 245 height 48
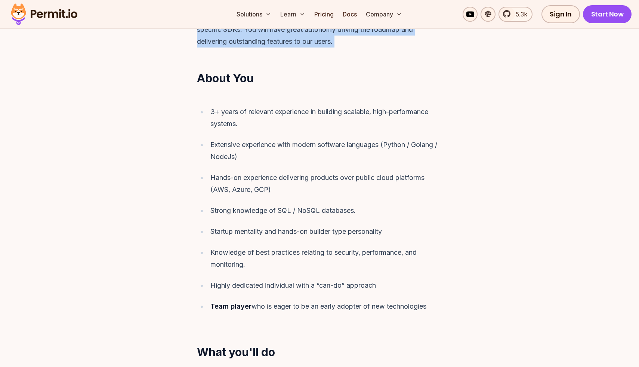
scroll to position [396, 0]
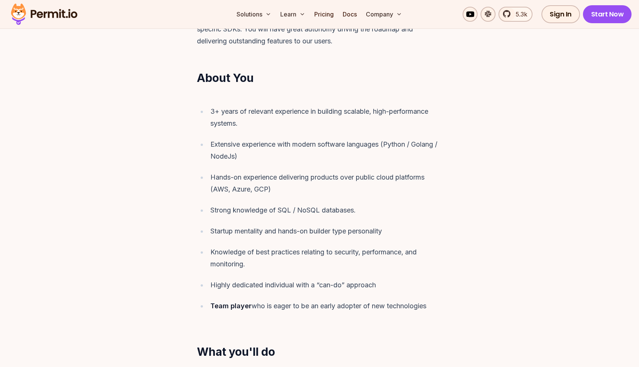
click at [228, 171] on div "Hands-on experience delivering products over public cloud platforms (AWS, Azure…" at bounding box center [326, 183] width 232 height 24
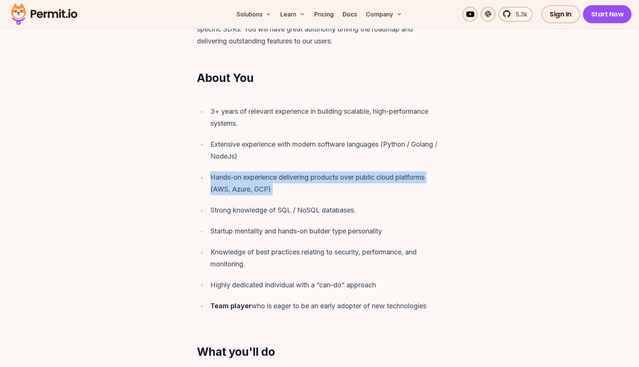
click at [228, 171] on div "Hands-on experience delivering products over public cloud platforms (AWS, Azure…" at bounding box center [326, 183] width 232 height 24
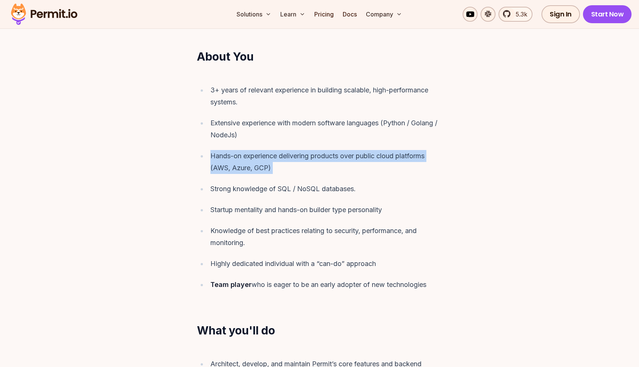
scroll to position [419, 0]
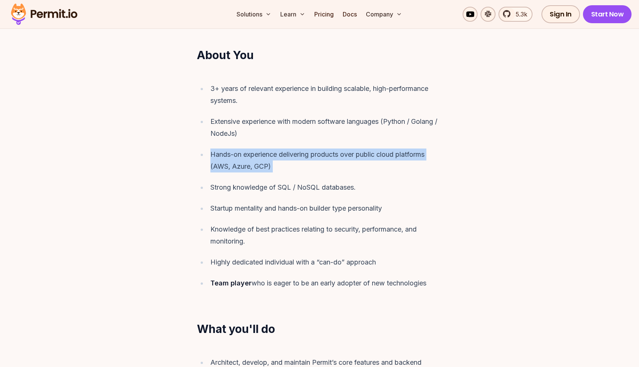
click at [228, 168] on ul "3+ years of relevant experience in building scalable, high-performance systems.…" at bounding box center [319, 186] width 245 height 206
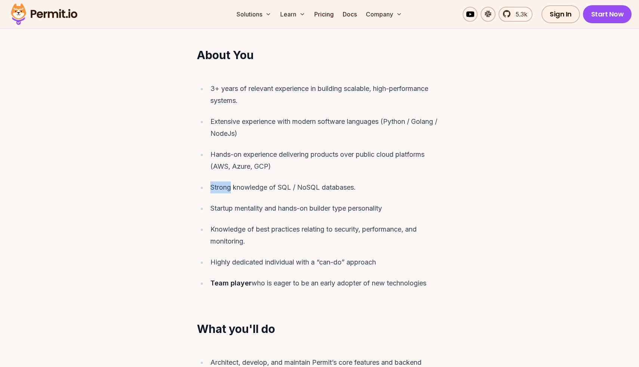
click at [228, 168] on ul "3+ years of relevant experience in building scalable, high-performance systems.…" at bounding box center [319, 186] width 245 height 206
click at [229, 202] on div "Startup mentality and hands-on builder type personality" at bounding box center [326, 208] width 232 height 12
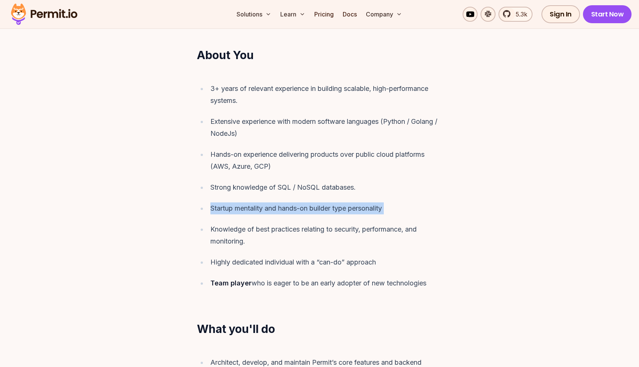
click at [229, 202] on div "Startup mentality and hands-on builder type personality" at bounding box center [326, 208] width 232 height 12
click at [232, 223] on div "Knowledge of best practices relating to security, performance, and monitoring." at bounding box center [326, 235] width 232 height 24
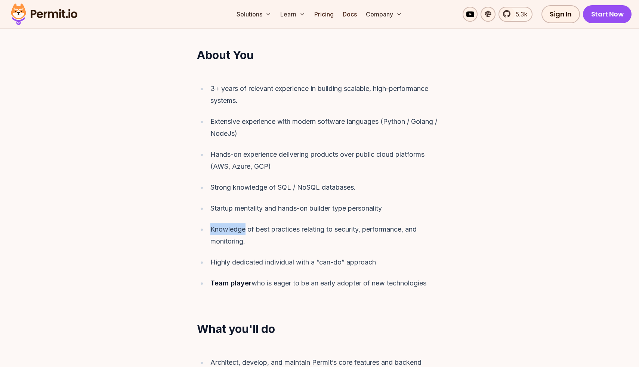
click at [232, 223] on div "Knowledge of best practices relating to security, performance, and monitoring." at bounding box center [326, 235] width 232 height 24
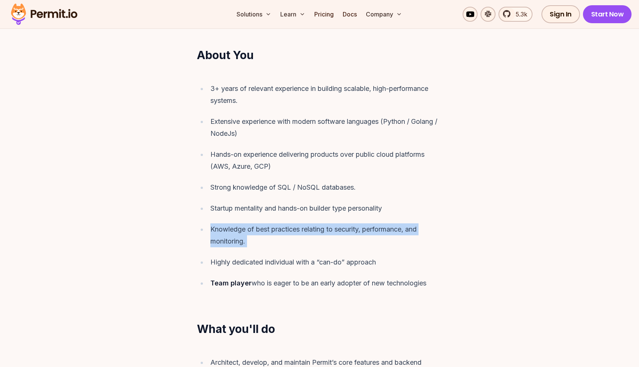
click at [232, 223] on div "Knowledge of best practices relating to security, performance, and monitoring." at bounding box center [326, 235] width 232 height 24
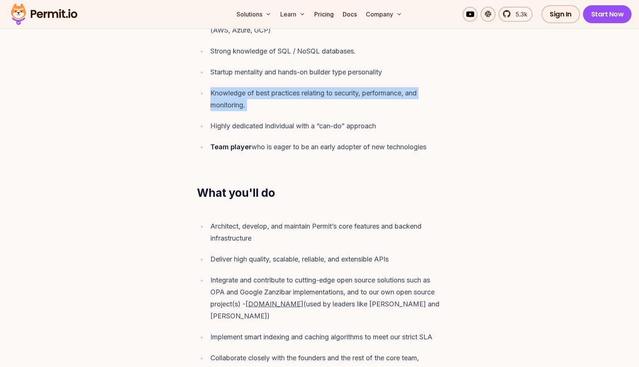
scroll to position [557, 0]
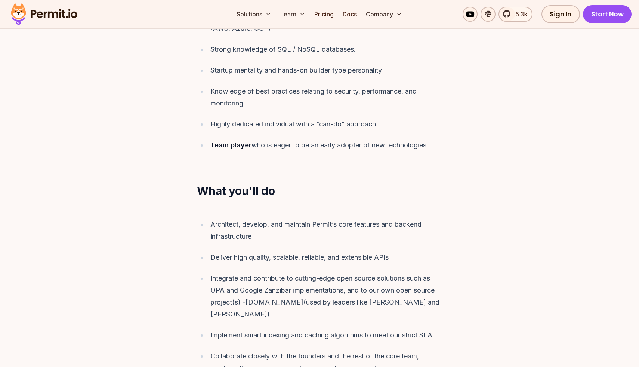
click at [232, 218] on div "Architect, develop, and maintain Permit’s core features and backend infrastruct…" at bounding box center [326, 230] width 232 height 24
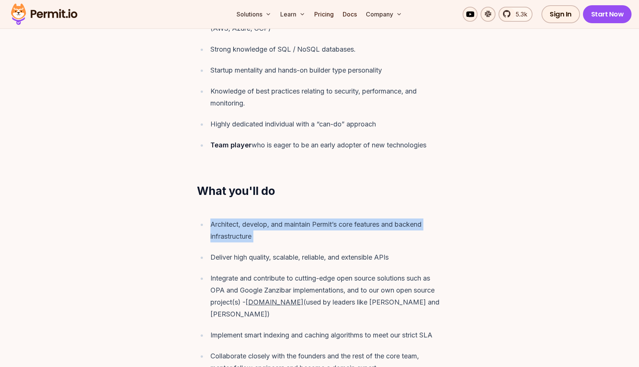
click at [232, 218] on div "Architect, develop, and maintain Permit’s core features and backend infrastruct…" at bounding box center [326, 230] width 232 height 24
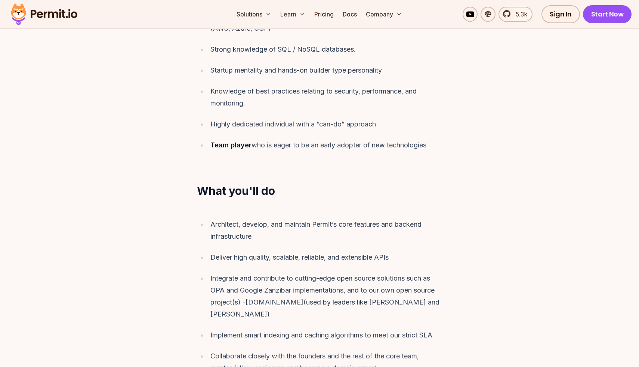
click at [237, 251] on ul "Architect, develop, and maintain Permit’s core features and backend infrastruct…" at bounding box center [319, 296] width 245 height 156
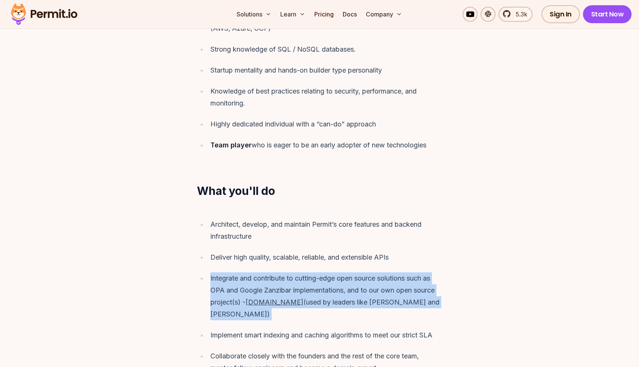
click at [237, 251] on ul "Architect, develop, and maintain Permit’s core features and backend infrastruct…" at bounding box center [319, 296] width 245 height 156
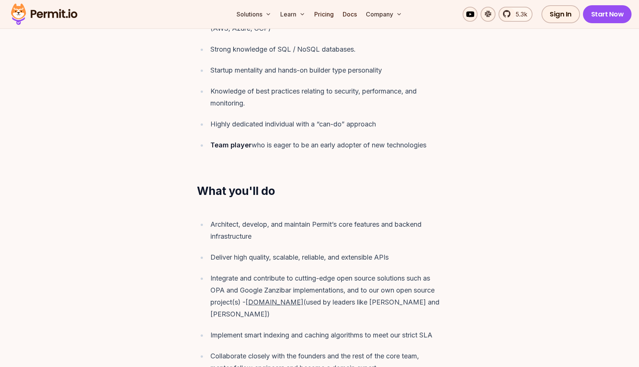
click at [231, 251] on div "Deliver high quality, scalable, reliable, and extensible APIs" at bounding box center [326, 257] width 232 height 12
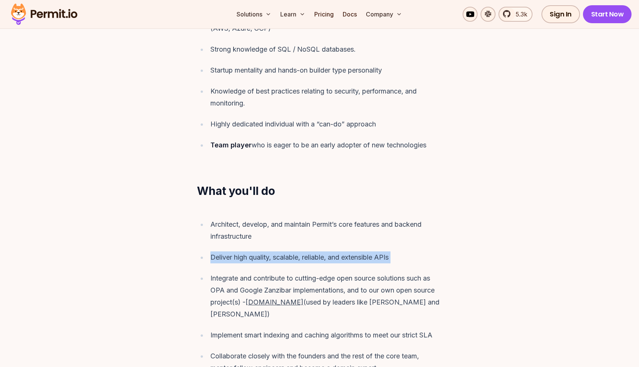
click at [231, 251] on div "Deliver high quality, scalable, reliable, and extensible APIs" at bounding box center [326, 257] width 232 height 12
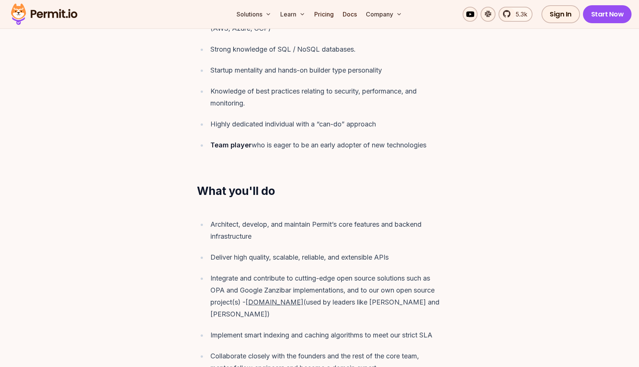
click at [232, 272] on div "Integrate and contribute to cutting-edge open source solutions such as OPA and …" at bounding box center [326, 296] width 232 height 48
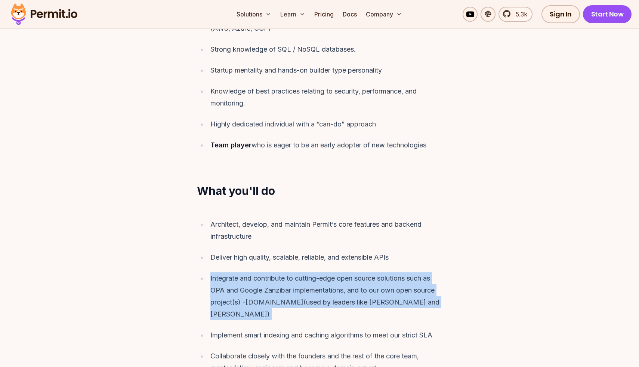
click at [232, 272] on div "Integrate and contribute to cutting-edge open source solutions such as OPA and …" at bounding box center [326, 296] width 232 height 48
click at [232, 293] on div "Integrate and contribute to cutting-edge open source solutions such as OPA and …" at bounding box center [326, 296] width 232 height 48
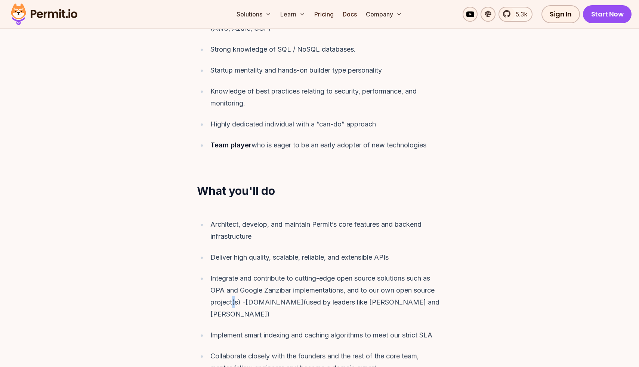
click at [232, 293] on div "Integrate and contribute to cutting-edge open source solutions such as OPA and …" at bounding box center [326, 296] width 232 height 48
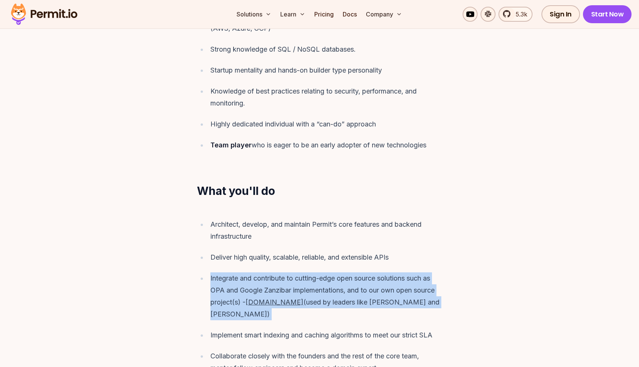
click at [232, 293] on div "Integrate and contribute to cutting-edge open source solutions such as OPA and …" at bounding box center [326, 296] width 232 height 48
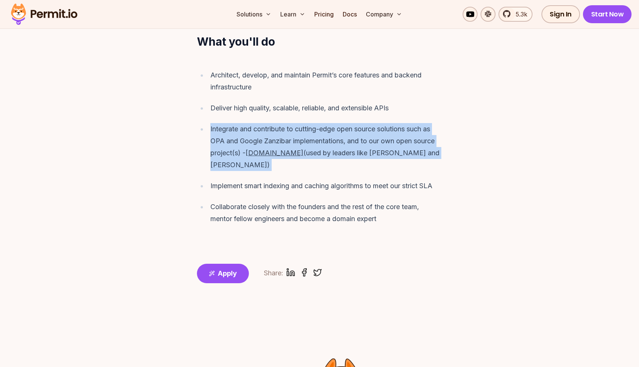
scroll to position [711, 0]
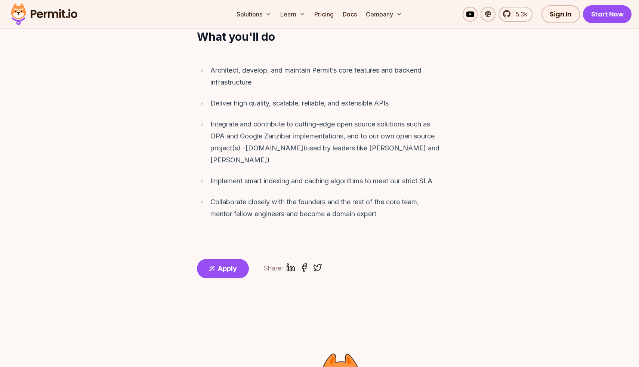
click at [224, 196] on div "Collaborate closely with the founders and the rest of the core team, mentor fel…" at bounding box center [326, 208] width 232 height 24
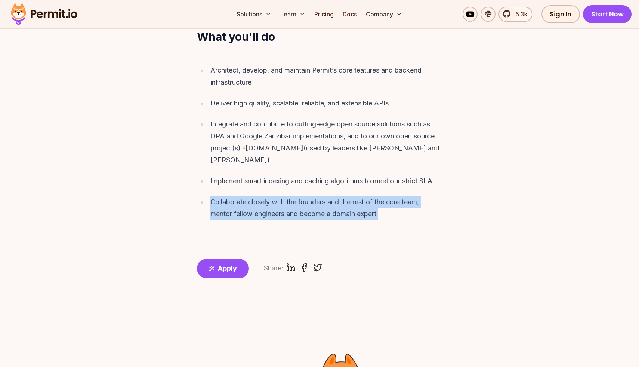
click at [224, 196] on div "Collaborate closely with the founders and the rest of the core team, mentor fel…" at bounding box center [326, 208] width 232 height 24
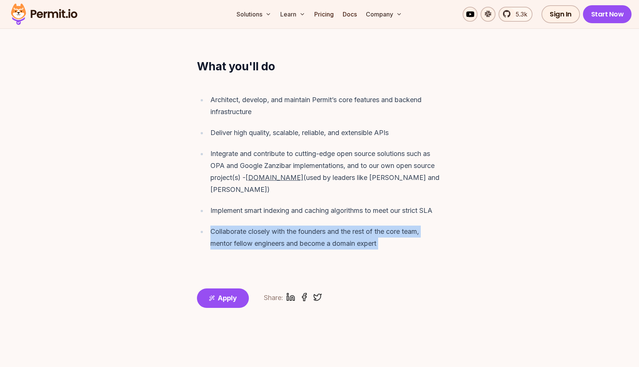
scroll to position [672, 0]
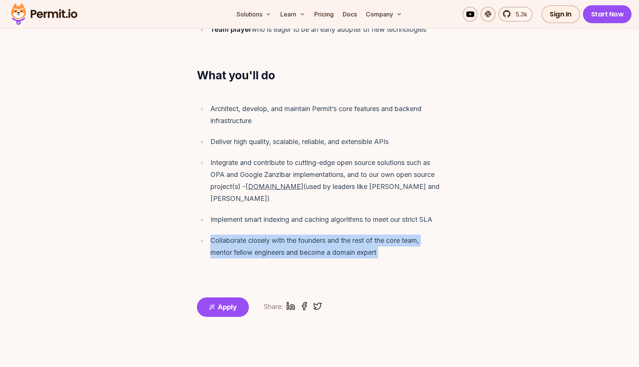
click at [293, 304] on icon "linkedin" at bounding box center [292, 306] width 4 height 5
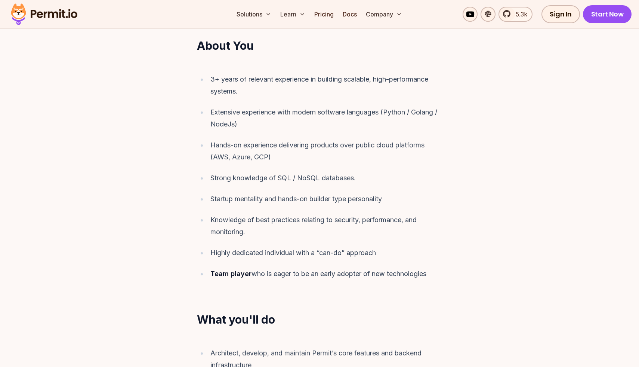
scroll to position [0, 0]
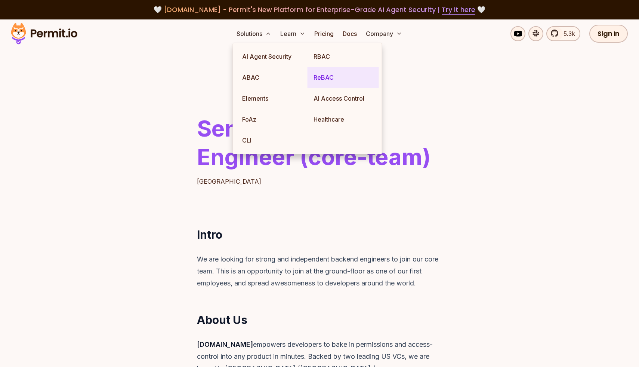
click at [324, 78] on link "ReBAC" at bounding box center [343, 77] width 71 height 21
